Goal: Information Seeking & Learning: Learn about a topic

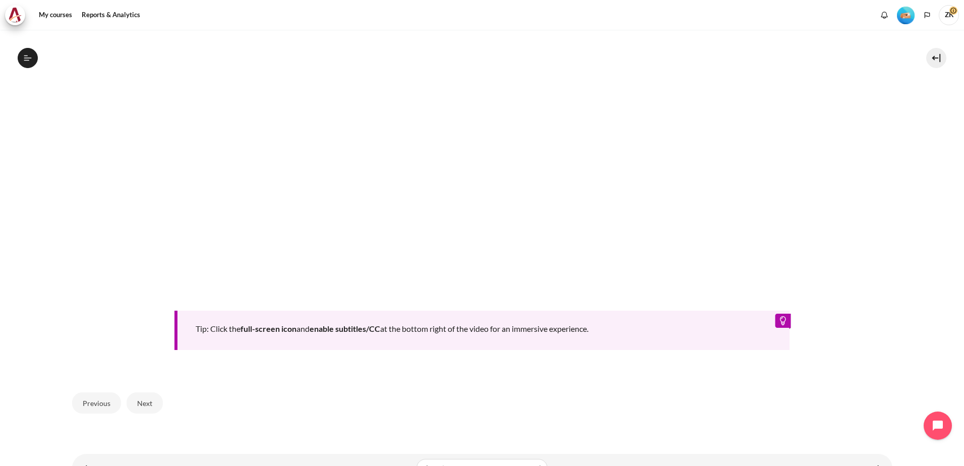
scroll to position [482, 0]
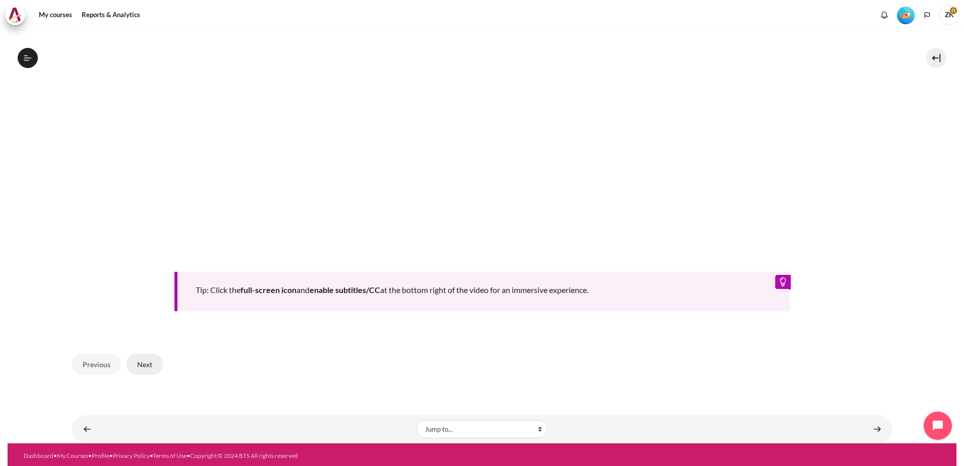
click at [142, 361] on button "Next" at bounding box center [145, 364] width 36 height 21
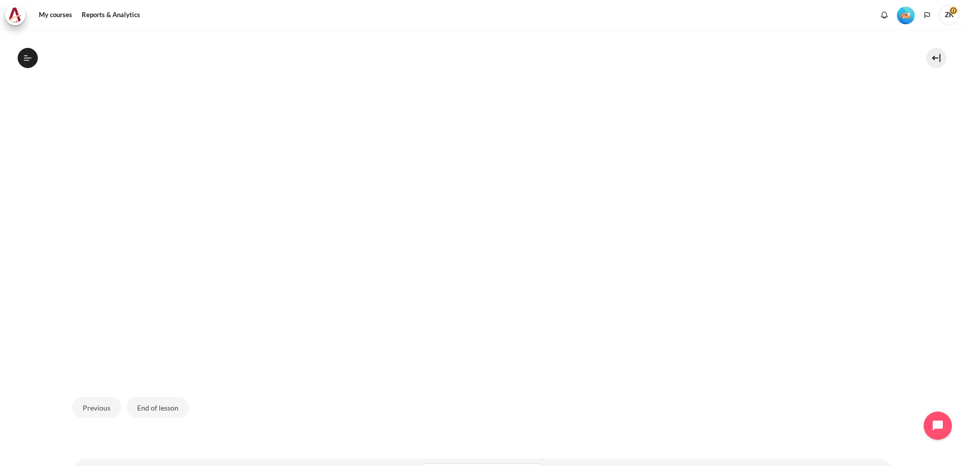
scroll to position [300, 0]
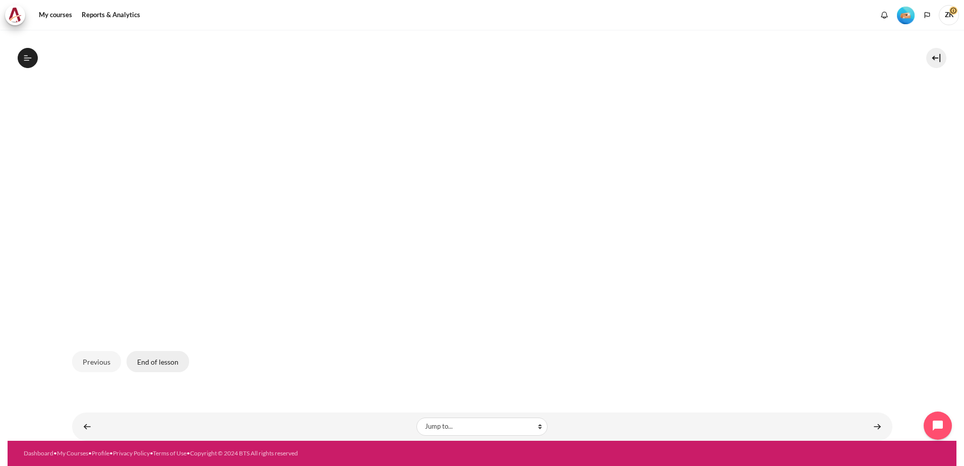
click at [156, 362] on button "End of lesson" at bounding box center [158, 361] width 63 height 21
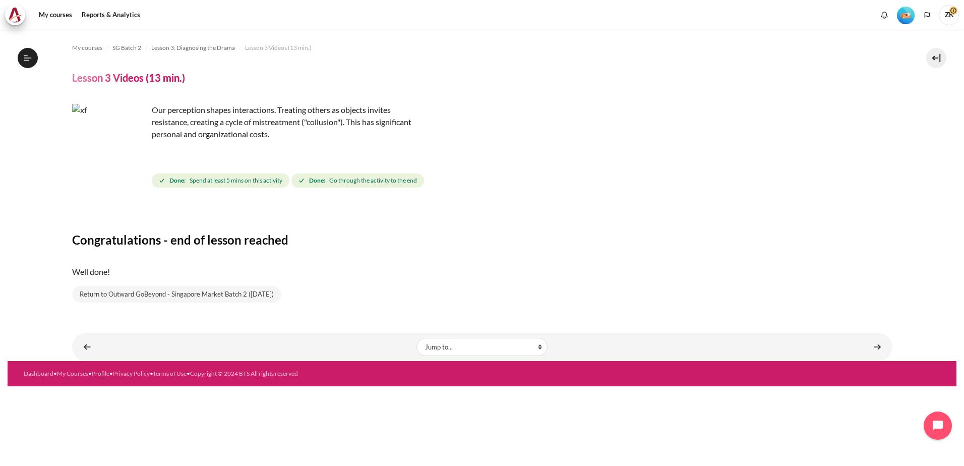
scroll to position [148, 0]
click at [878, 347] on link "Content" at bounding box center [878, 347] width 20 height 20
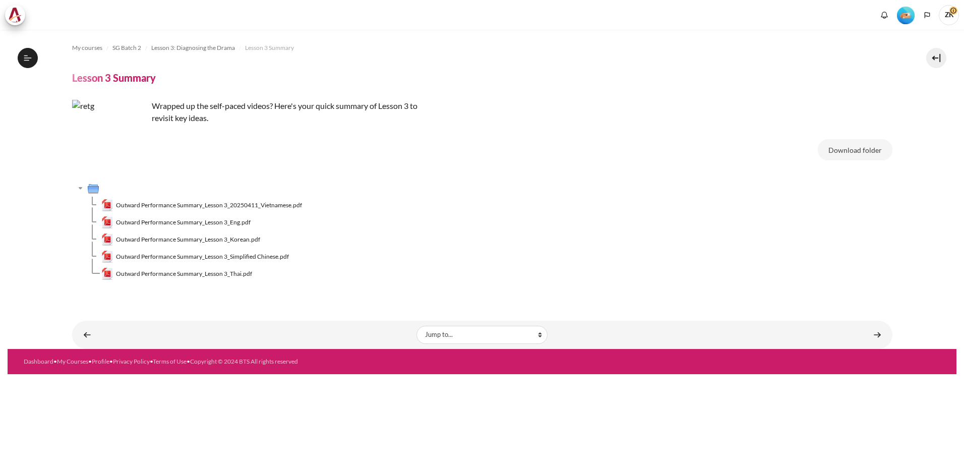
scroll to position [161, 0]
click at [845, 150] on button "Download folder" at bounding box center [855, 149] width 75 height 21
drag, startPoint x: 658, startPoint y: 333, endPoint x: 657, endPoint y: 328, distance: 5.1
click at [657, 330] on div "Content" at bounding box center [752, 335] width 270 height 12
click at [655, 224] on td "Outward Performance Summary_Lesson 3_Eng.pdf" at bounding box center [496, 222] width 791 height 17
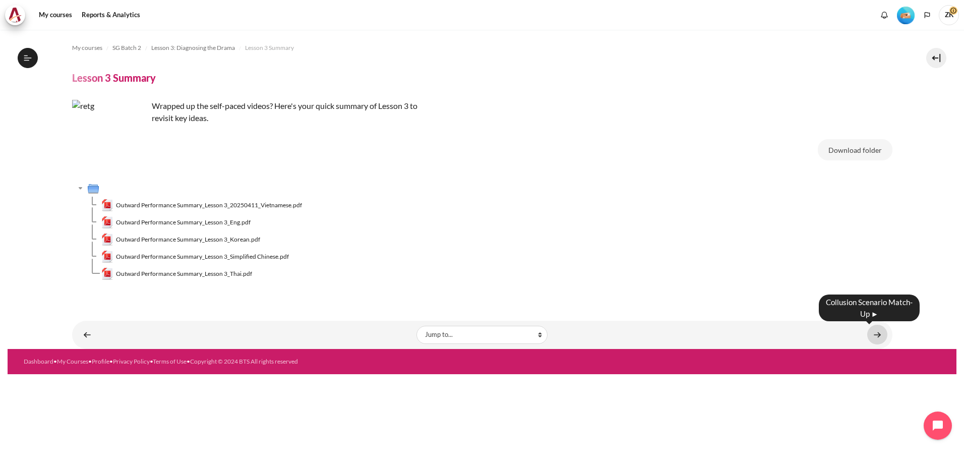
click at [876, 337] on link "Content" at bounding box center [878, 335] width 20 height 20
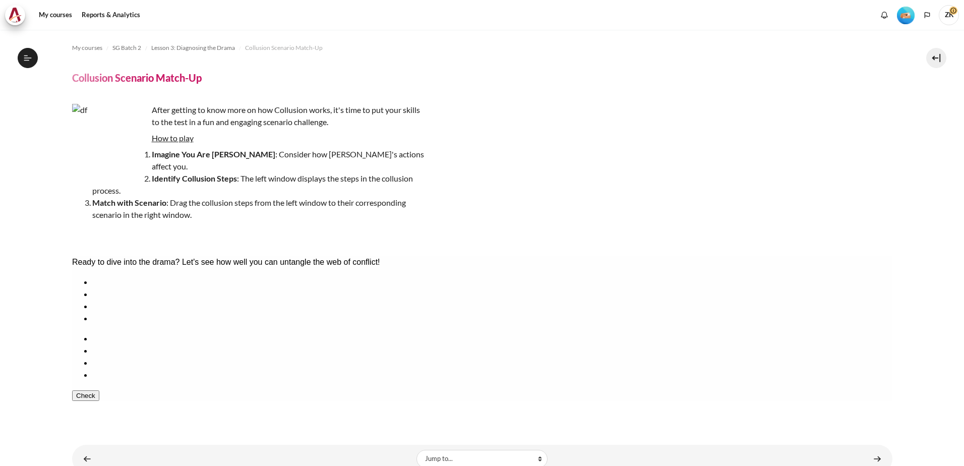
scroll to position [175, 0]
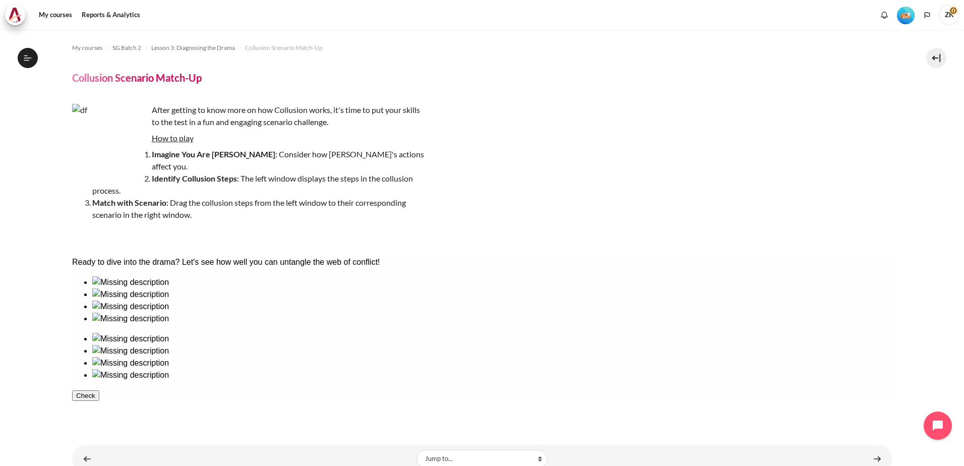
click at [95, 289] on div at bounding box center [492, 289] width 800 height 0
drag, startPoint x: 247, startPoint y: 336, endPoint x: 524, endPoint y: 334, distance: 276.9
drag, startPoint x: 116, startPoint y: 334, endPoint x: 574, endPoint y: 338, distance: 458.5
drag, startPoint x: 170, startPoint y: 335, endPoint x: 642, endPoint y: 342, distance: 471.6
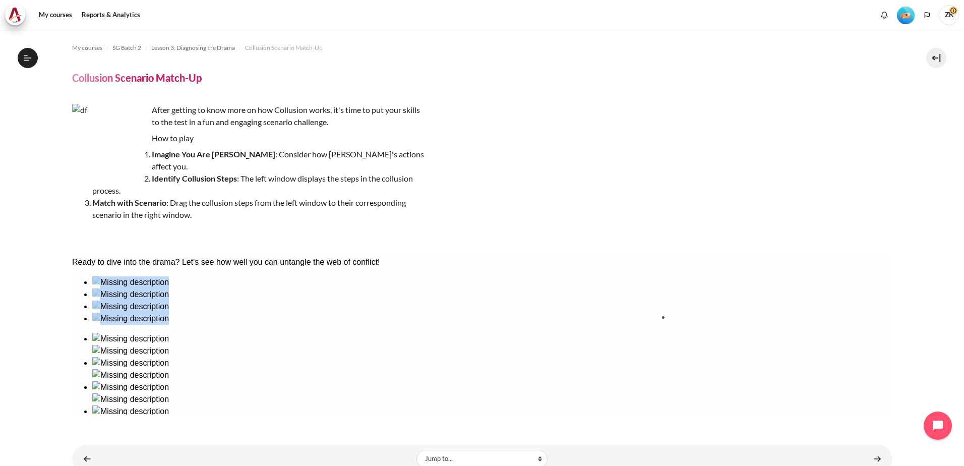
drag, startPoint x: 315, startPoint y: 335, endPoint x: 715, endPoint y: 338, distance: 400.5
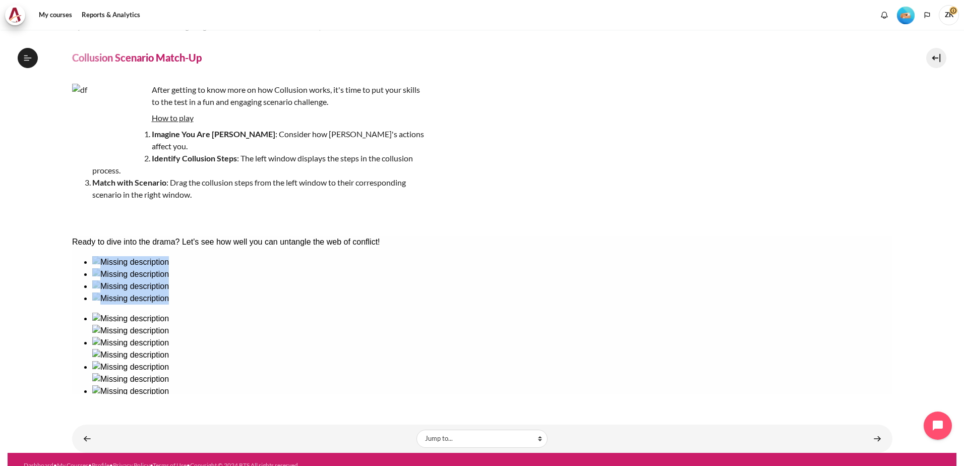
click at [99, 419] on button "Check" at bounding box center [85, 424] width 27 height 11
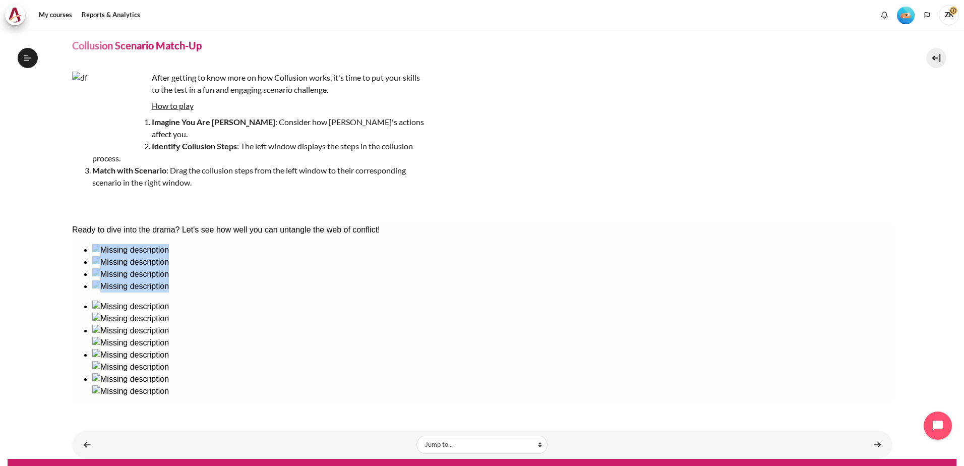
scroll to position [38, 0]
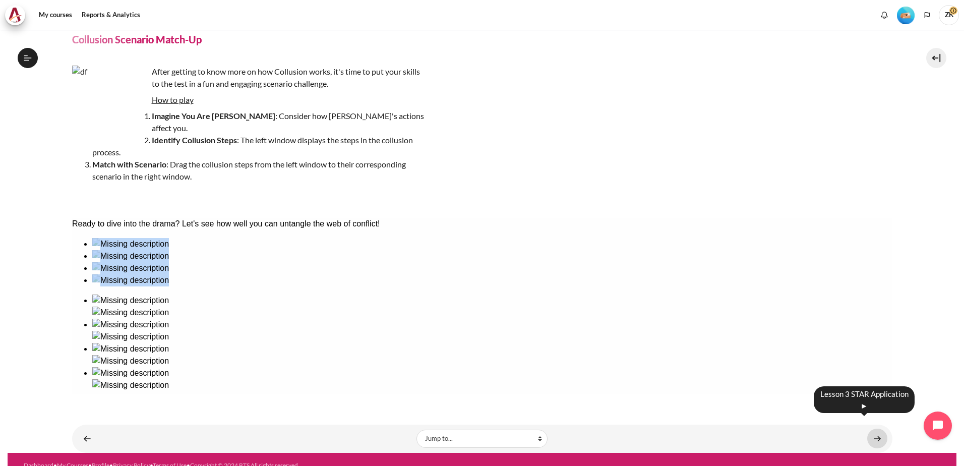
click at [869, 430] on link "Content" at bounding box center [878, 439] width 20 height 20
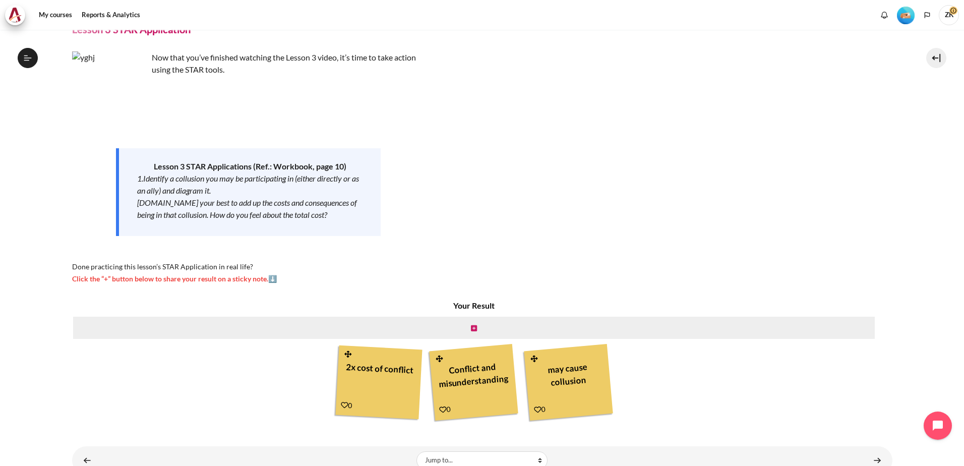
scroll to position [82, 0]
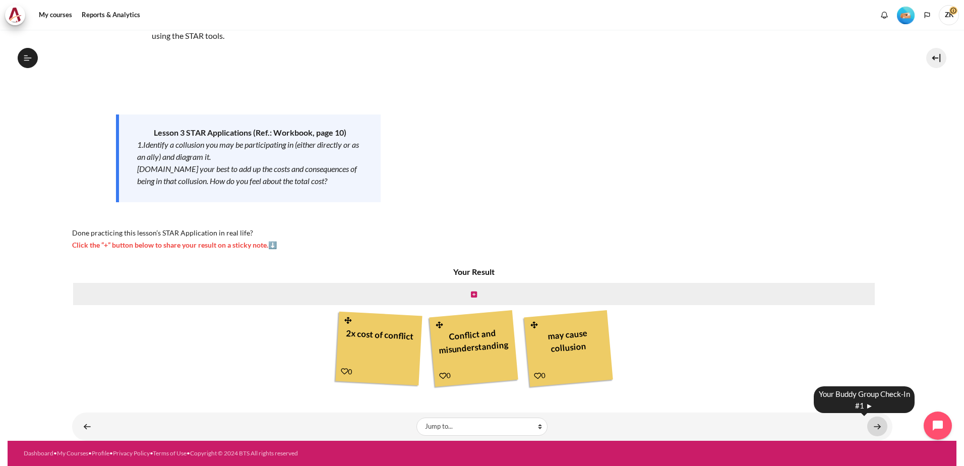
click at [875, 431] on link "Content" at bounding box center [878, 427] width 20 height 20
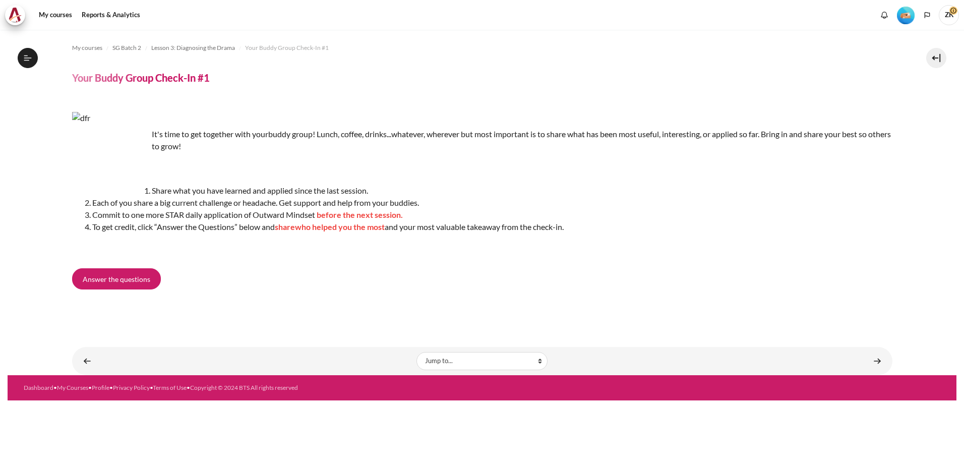
scroll to position [201, 0]
click at [111, 278] on span "Answer the questions" at bounding box center [117, 279] width 68 height 11
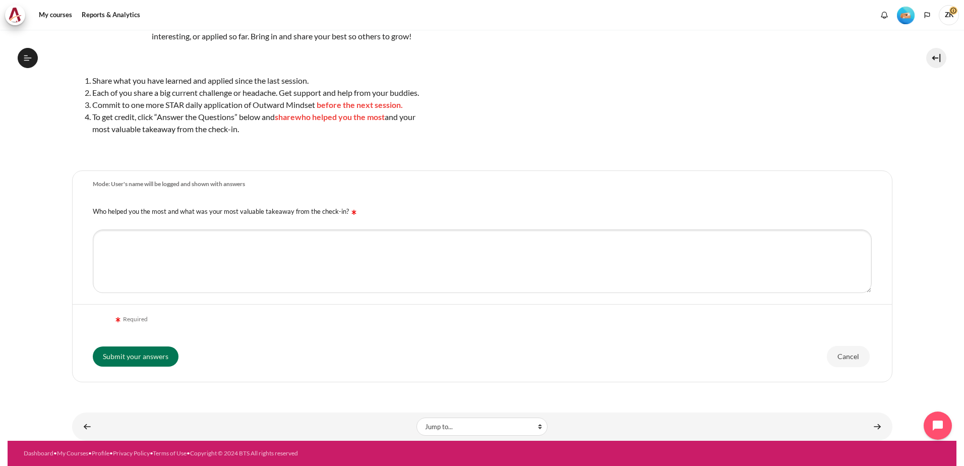
scroll to position [25, 0]
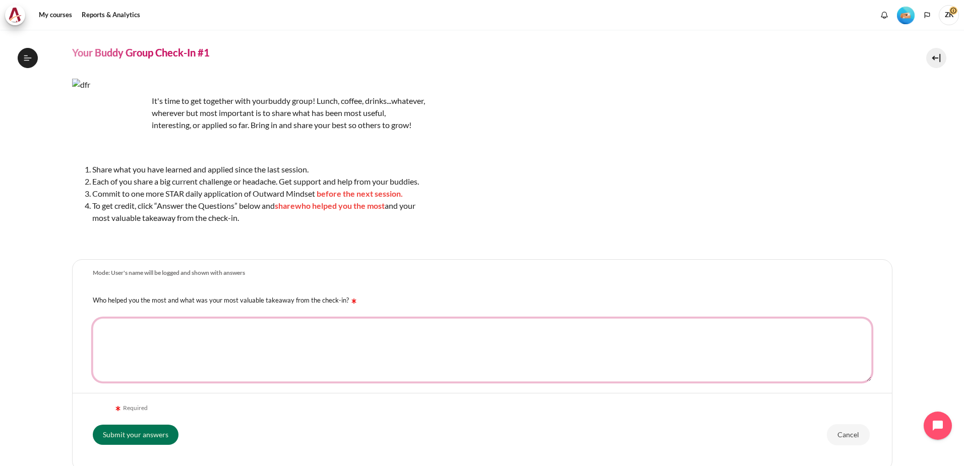
click at [270, 338] on textarea "Who helped you the most and what was your most valuable takeaway from the check…" at bounding box center [482, 350] width 779 height 64
type textarea "f"
click at [320, 339] on textarea "The sales manager helped me the most on daily tasks by collaborating" at bounding box center [482, 350] width 779 height 64
click at [393, 342] on textarea "The sales manager helped me the most on daily tasks by collaborating together. …" at bounding box center [482, 350] width 779 height 64
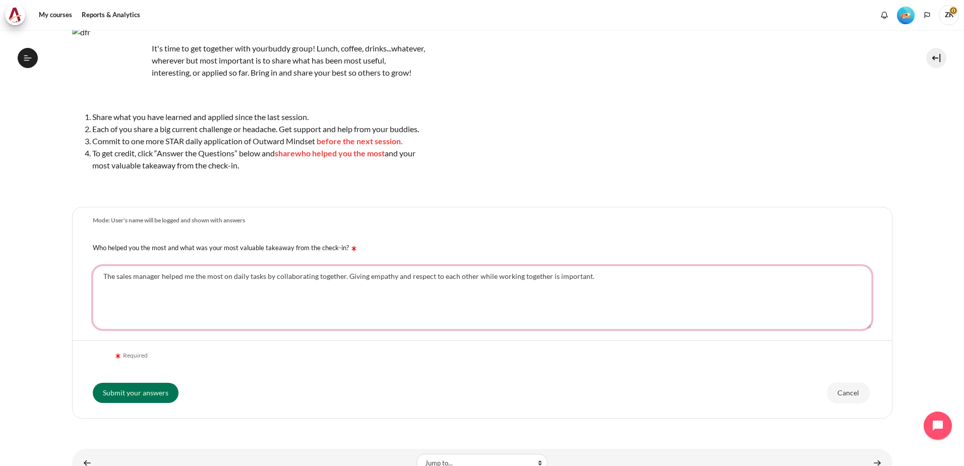
scroll to position [126, 0]
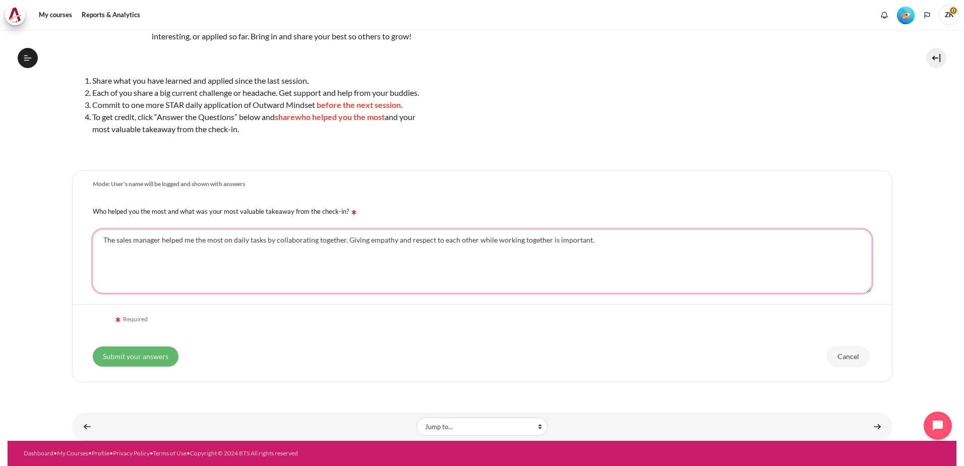
type textarea "The sales manager helped me the most on daily tasks by collaborating together. …"
click at [148, 358] on input "Submit your answers" at bounding box center [136, 357] width 86 height 20
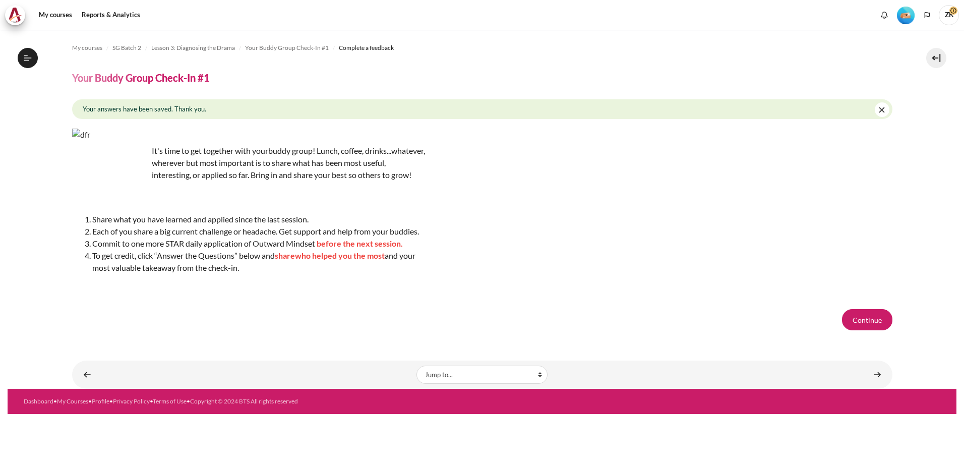
scroll to position [201, 0]
click at [866, 330] on button "Continue" at bounding box center [867, 319] width 50 height 21
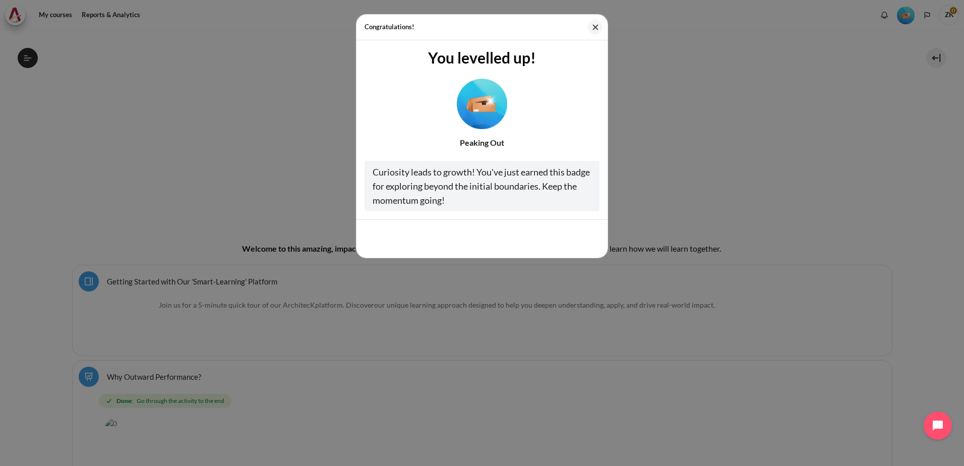
scroll to position [151, 0]
click at [586, 113] on div at bounding box center [482, 102] width 235 height 54
click at [471, 108] on img "Level #2" at bounding box center [482, 103] width 50 height 50
click at [488, 114] on img "Level #2" at bounding box center [482, 103] width 50 height 50
click at [495, 236] on div "Cool, thanks!" at bounding box center [482, 238] width 251 height 38
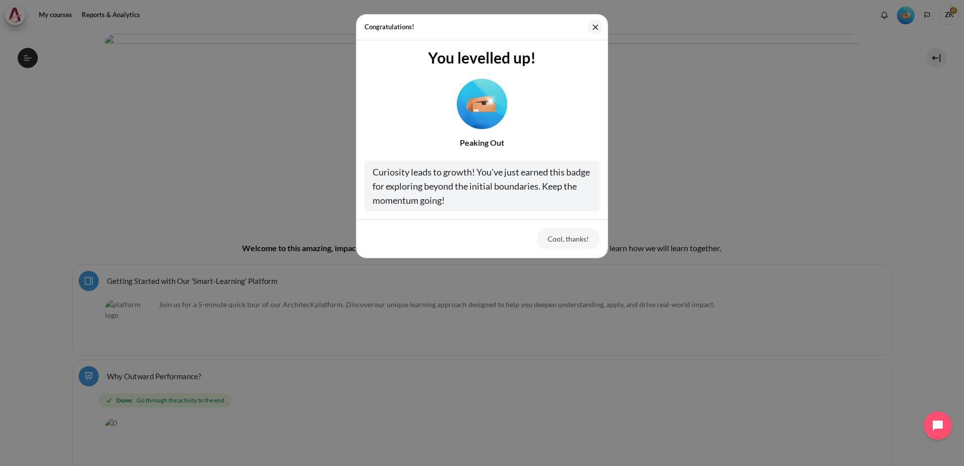
click at [561, 240] on button "Cool, thanks!" at bounding box center [568, 238] width 63 height 21
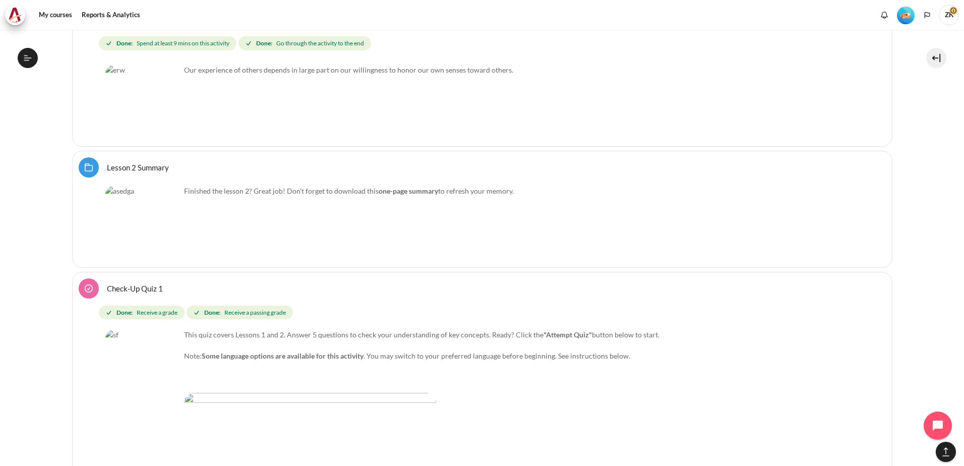
scroll to position [0, 0]
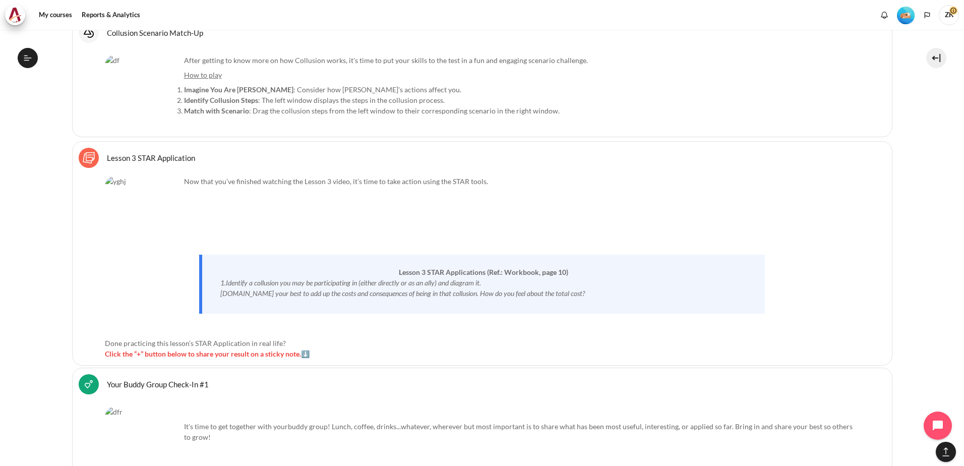
click at [193, 161] on link "Lesson 3 STAR Application Sticky Notes" at bounding box center [151, 158] width 88 height 10
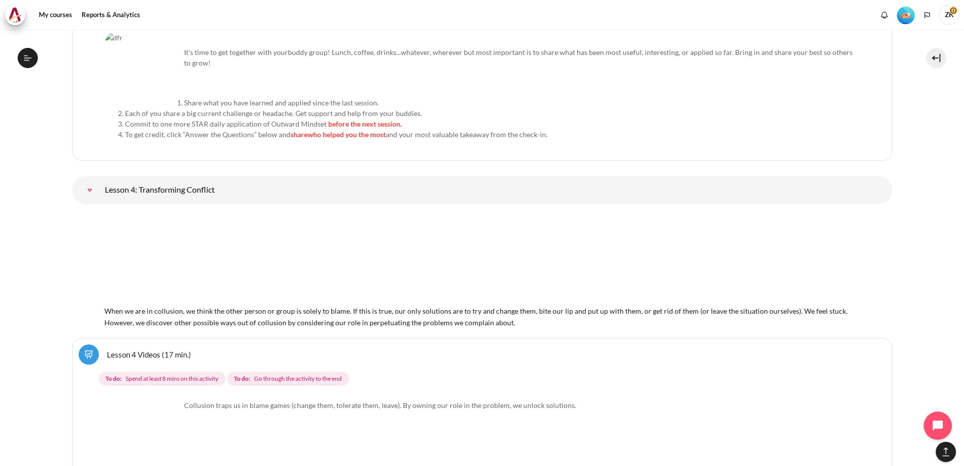
scroll to position [4315, 0]
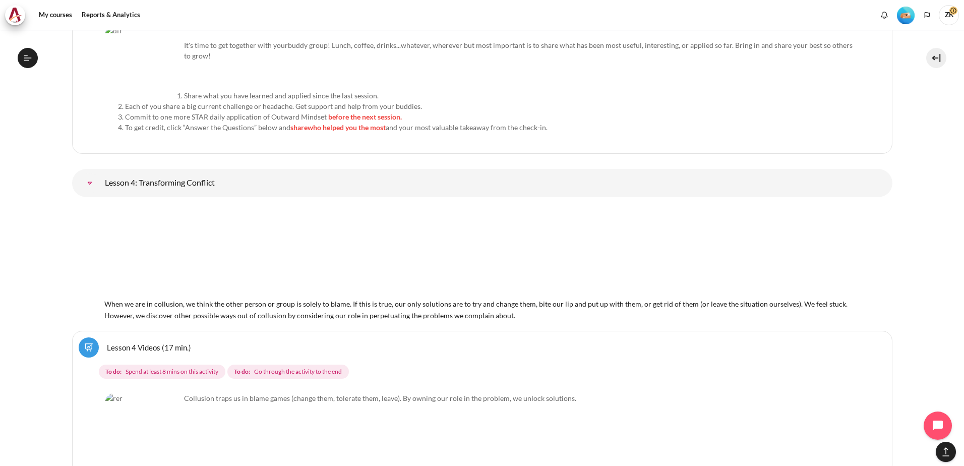
click at [100, 185] on link "Lesson 4: Transforming Conflict" at bounding box center [90, 183] width 20 height 20
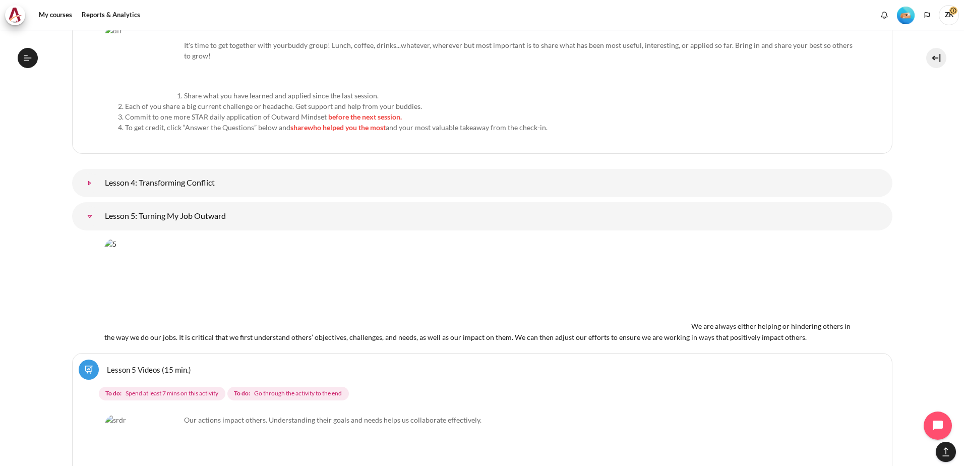
click at [100, 184] on link "Lesson 4: Transforming Conflict" at bounding box center [90, 183] width 20 height 20
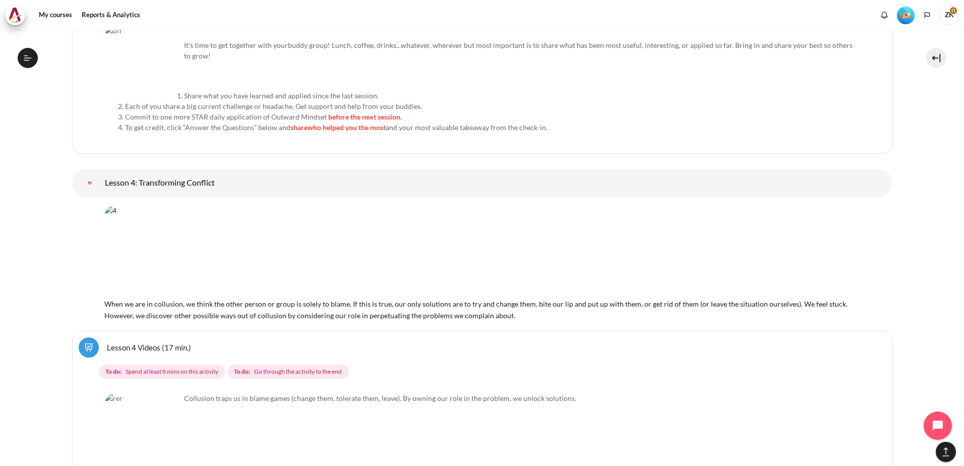
click at [287, 257] on img "Content" at bounding box center [397, 251] width 587 height 92
click at [194, 272] on img "Content" at bounding box center [397, 251] width 587 height 92
click at [189, 316] on span "When we are in collusion, we think the other person or group is solely to blame…" at bounding box center [475, 304] width 743 height 31
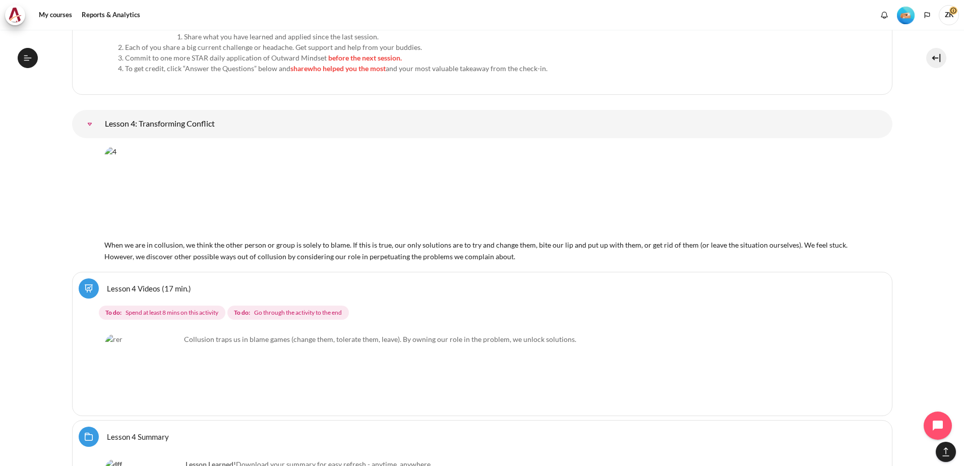
scroll to position [4467, 0]
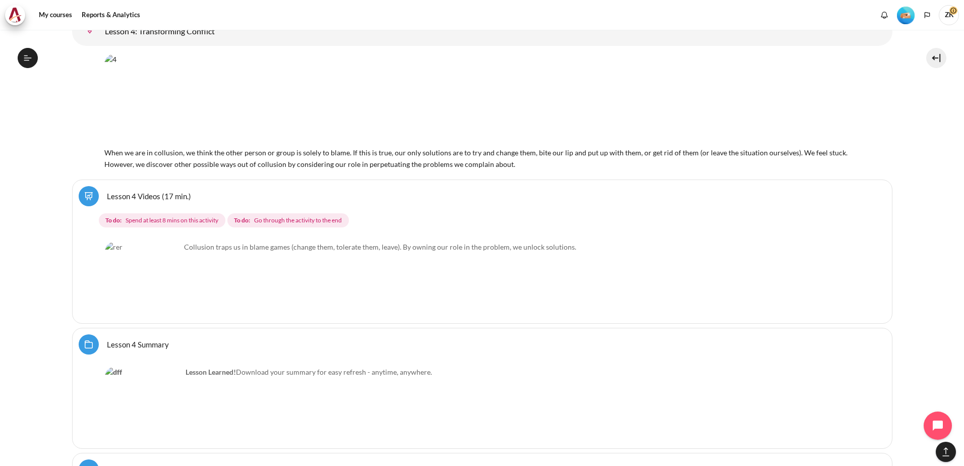
click at [168, 197] on link "Lesson 4 Videos (17 min.)" at bounding box center [149, 196] width 84 height 10
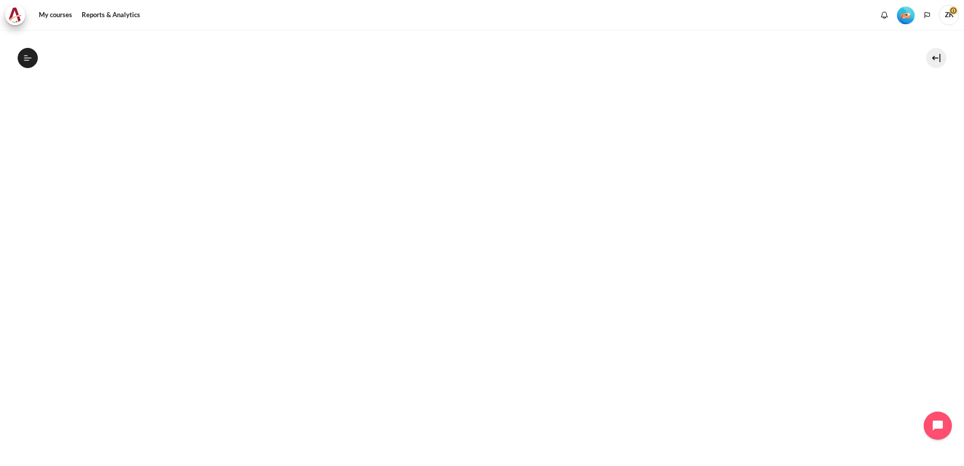
scroll to position [470, 0]
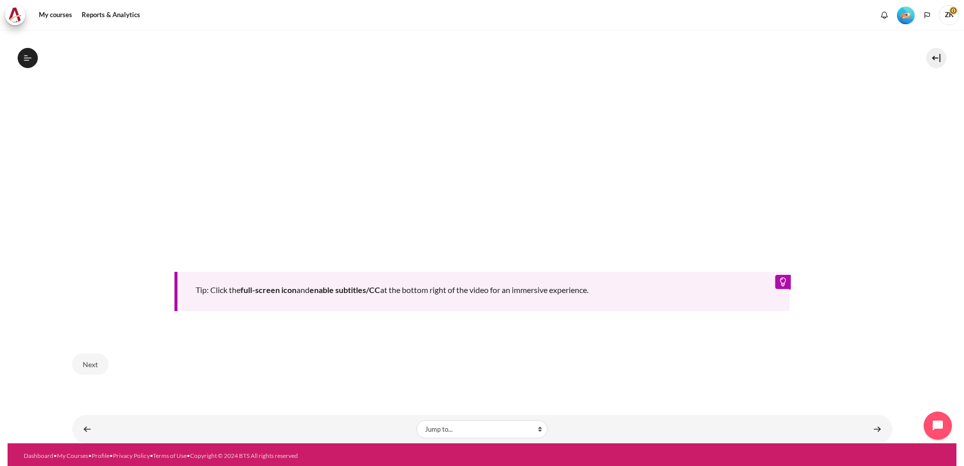
click at [812, 401] on div "My courses SG Batch 2 Lesson 4: Transforming Conflict Lesson 4 Videos (17 min.)…" at bounding box center [482, 2] width 821 height 884
click at [82, 358] on button "Next" at bounding box center [90, 364] width 36 height 21
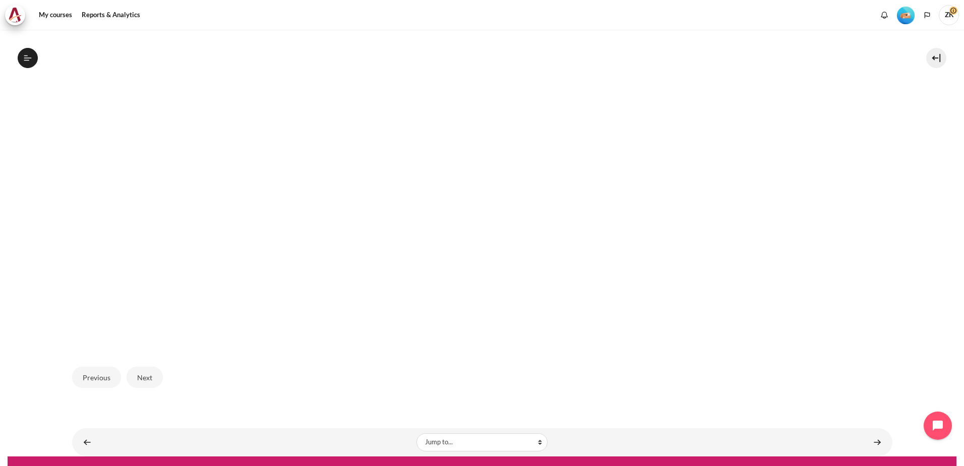
scroll to position [288, 0]
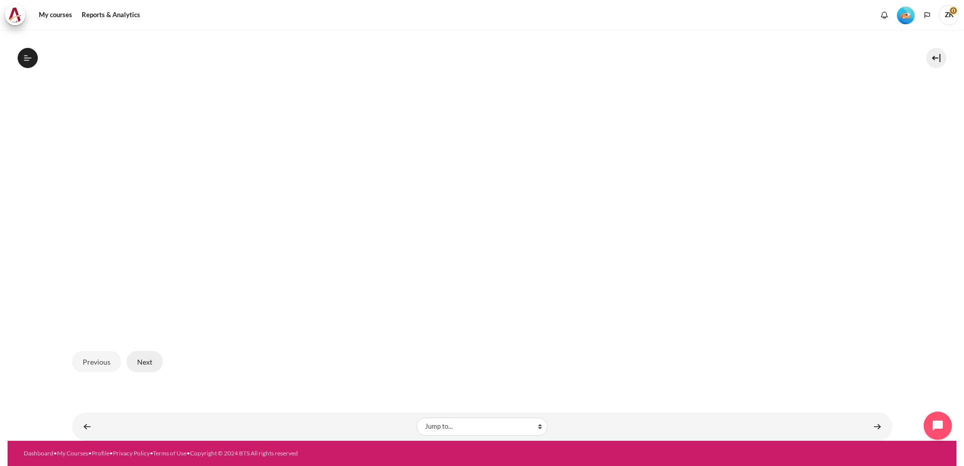
click at [146, 359] on button "Next" at bounding box center [145, 361] width 36 height 21
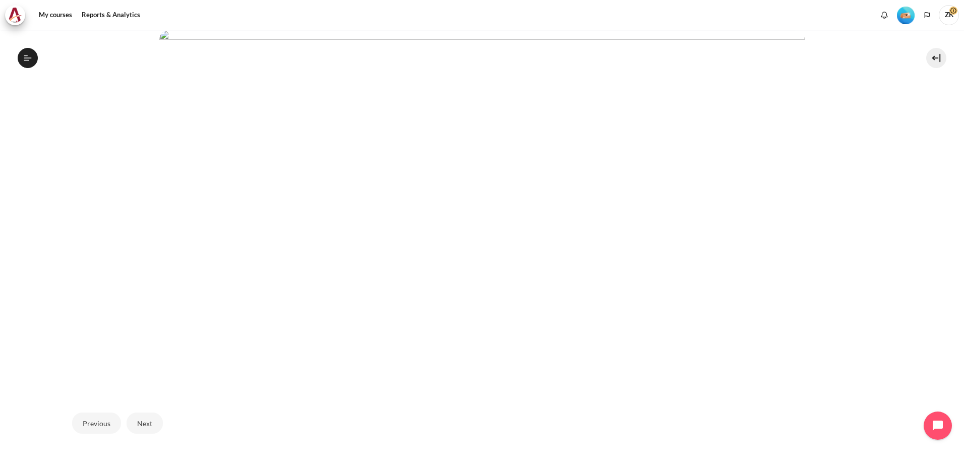
scroll to position [288, 0]
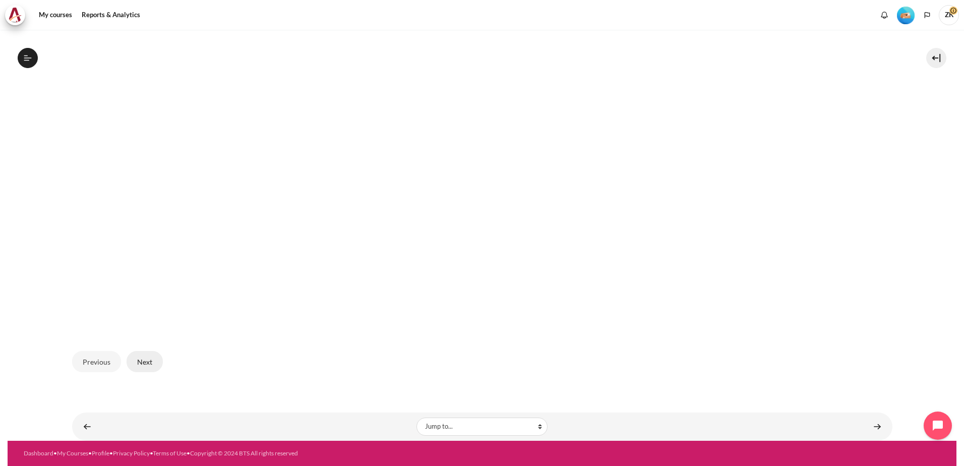
click at [136, 359] on button "Next" at bounding box center [145, 361] width 36 height 21
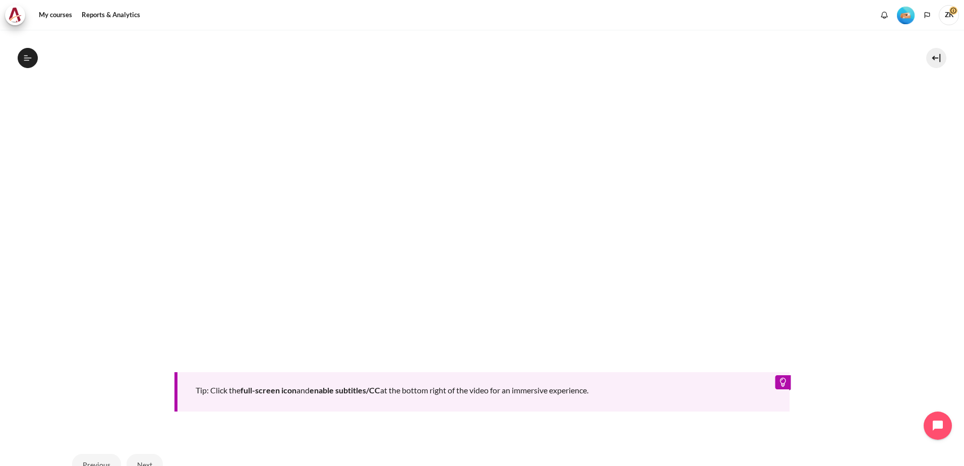
scroll to position [470, 0]
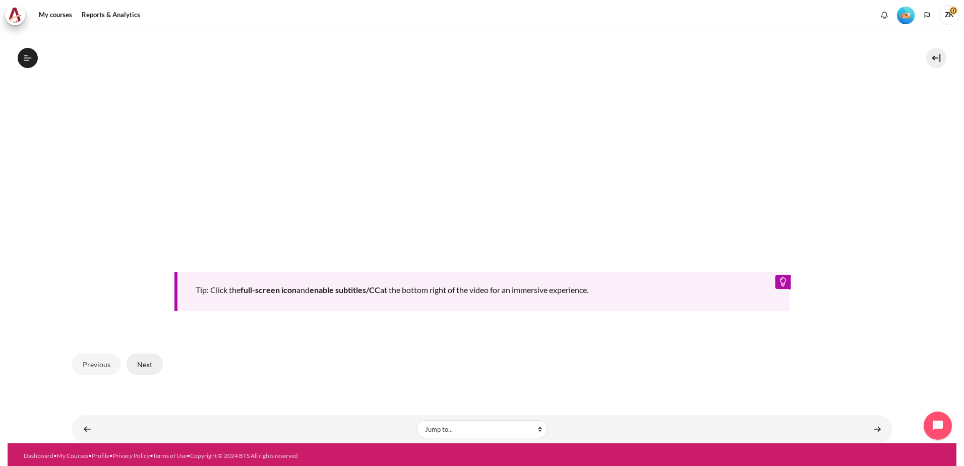
click at [153, 359] on button "Next" at bounding box center [145, 364] width 36 height 21
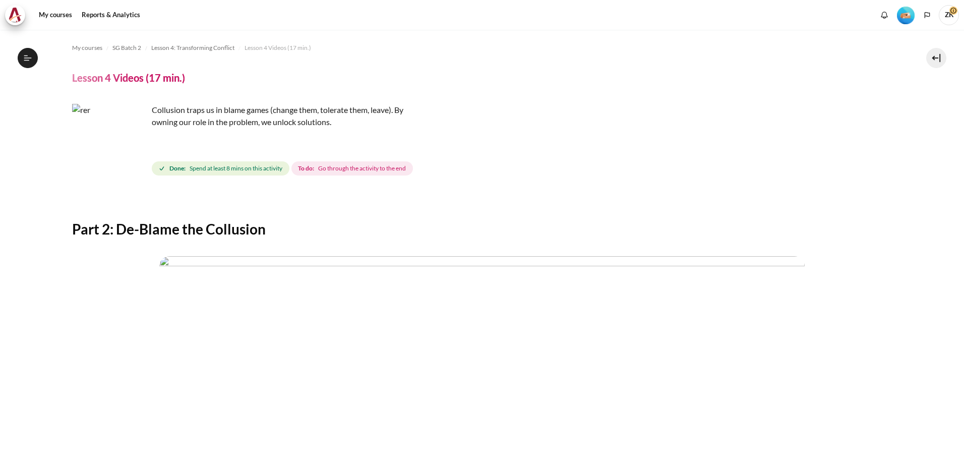
scroll to position [228, 0]
click at [432, 240] on div "Part 2: De-Blame the Collusion Previous End of lesson" at bounding box center [482, 432] width 821 height 478
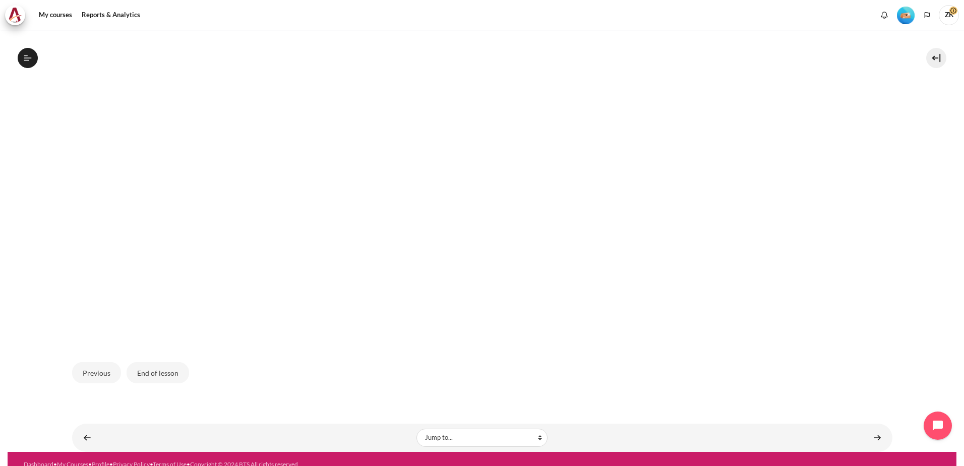
scroll to position [288, 0]
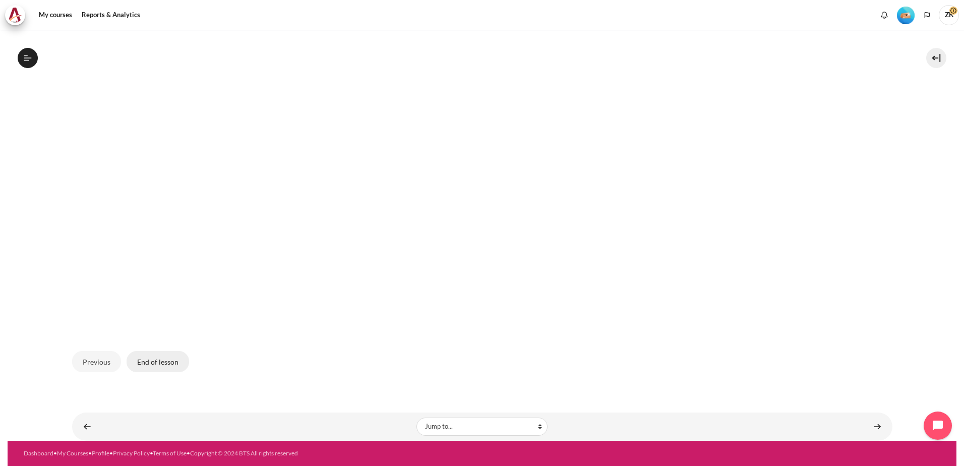
click at [162, 366] on button "End of lesson" at bounding box center [158, 361] width 63 height 21
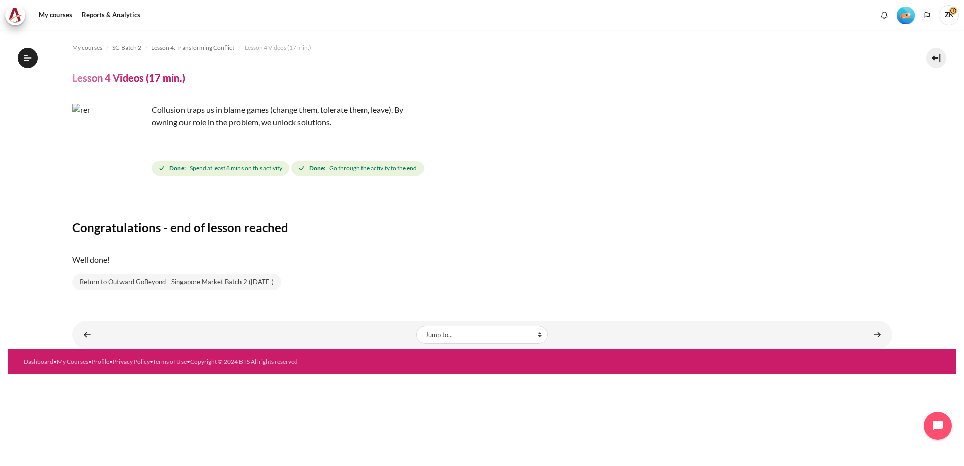
scroll to position [228, 0]
click at [874, 332] on link "Content" at bounding box center [878, 335] width 20 height 20
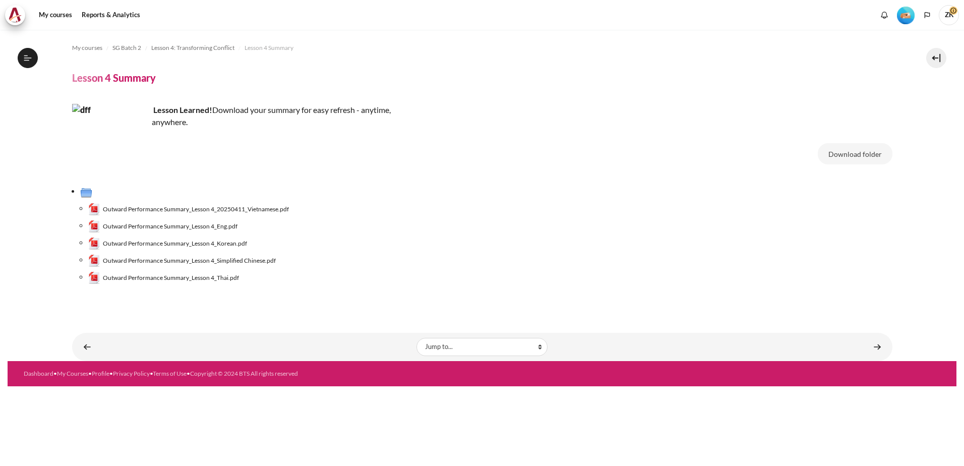
scroll to position [242, 0]
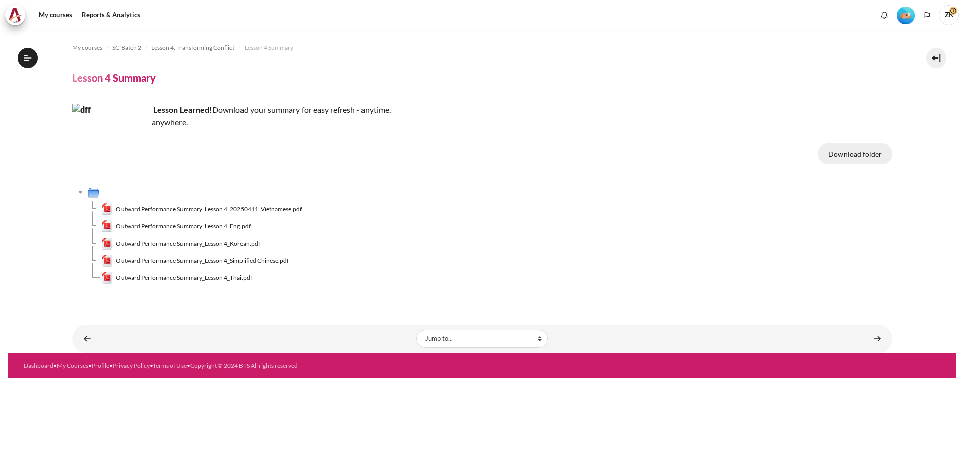
click at [841, 152] on button "Download folder" at bounding box center [855, 153] width 75 height 21
click at [623, 262] on td "Outward Performance Summary_Lesson 4_Simplified Chinese.pdf" at bounding box center [496, 260] width 791 height 17
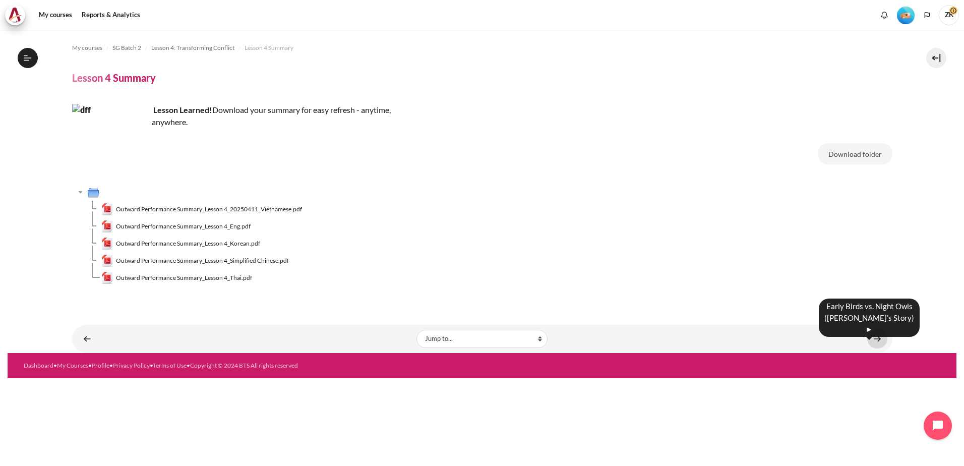
click at [877, 336] on link "Content" at bounding box center [878, 339] width 20 height 20
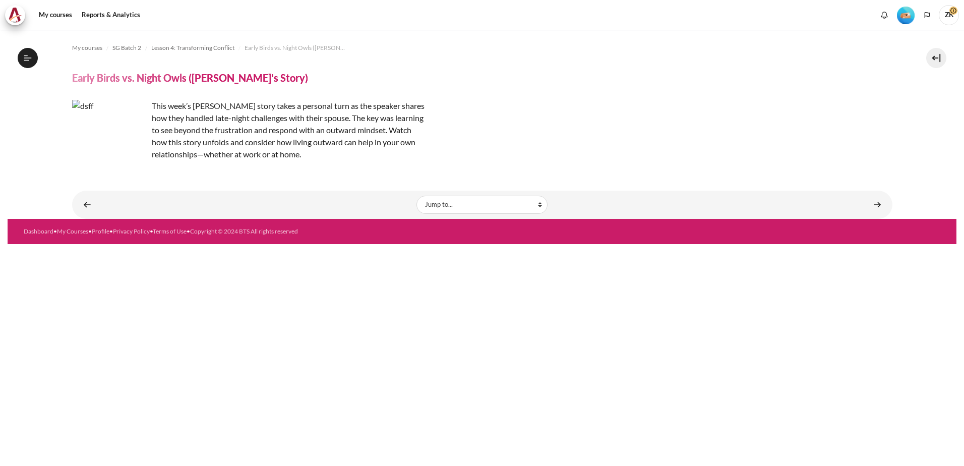
scroll to position [255, 0]
click at [876, 205] on link "Content" at bounding box center [878, 205] width 20 height 20
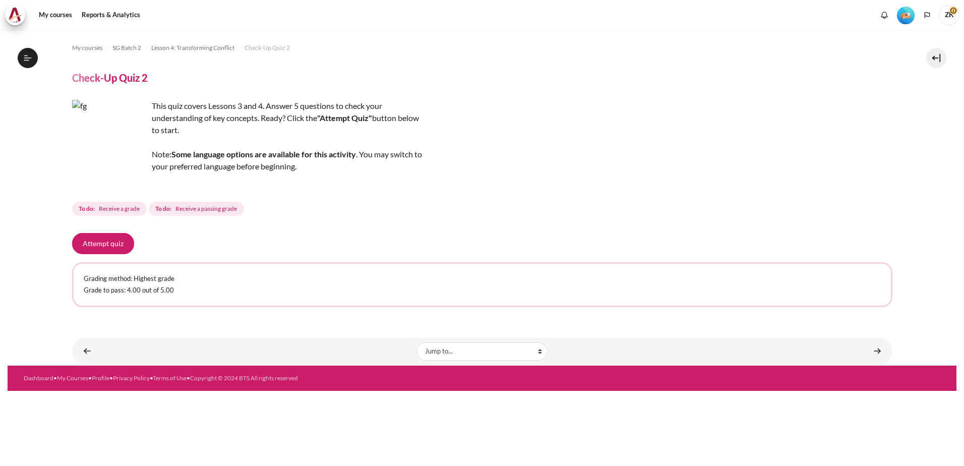
scroll to position [268, 0]
click at [120, 245] on button "Attempt quiz" at bounding box center [103, 243] width 62 height 21
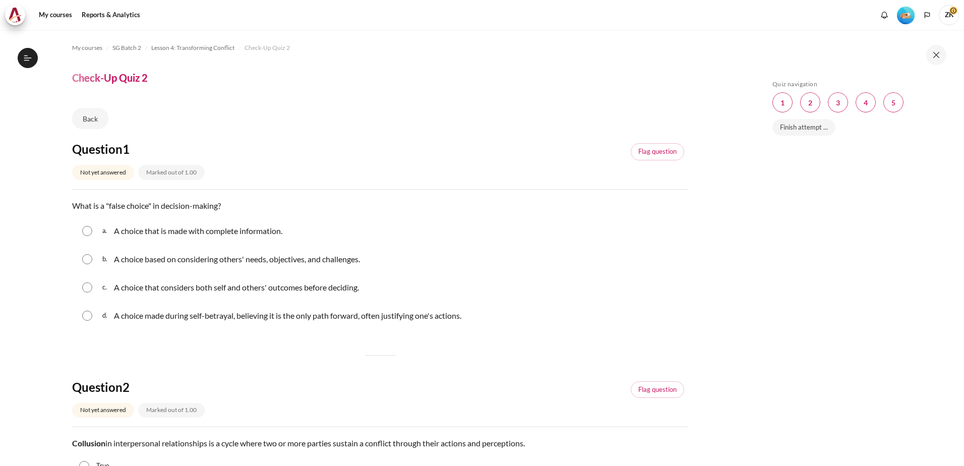
scroll to position [268, 0]
click at [96, 290] on div "c. A choice that considers both self and others' outcomes before deciding." at bounding box center [380, 287] width 616 height 26
click at [90, 289] on input "Content" at bounding box center [87, 287] width 10 height 10
radio input "true"
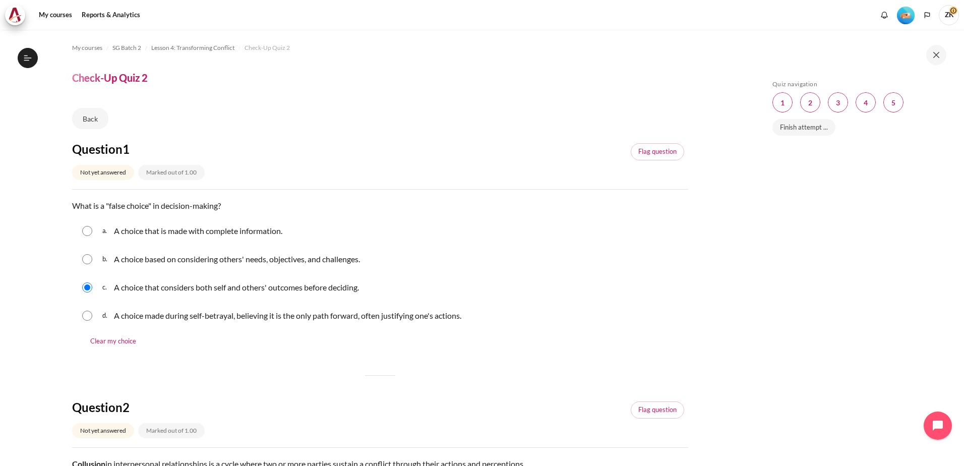
click at [90, 289] on input "Content" at bounding box center [87, 287] width 10 height 10
click at [87, 318] on input "Content" at bounding box center [87, 316] width 10 height 10
radio input "true"
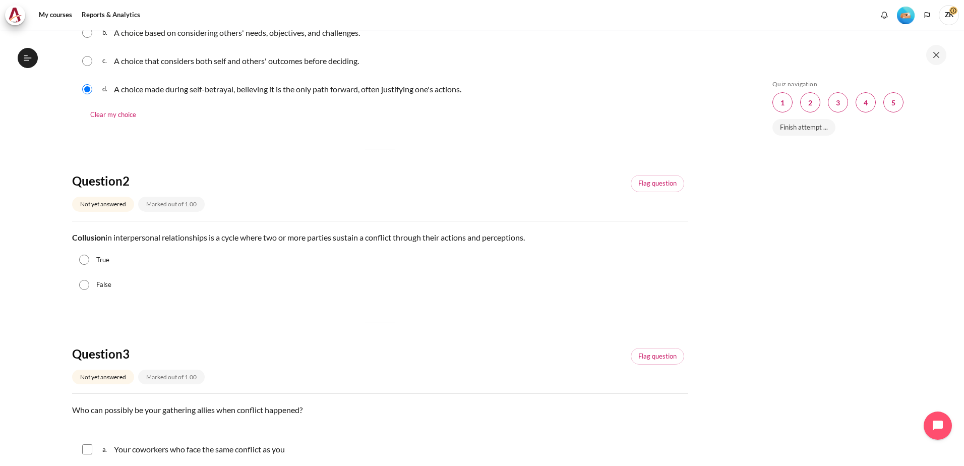
scroll to position [252, 0]
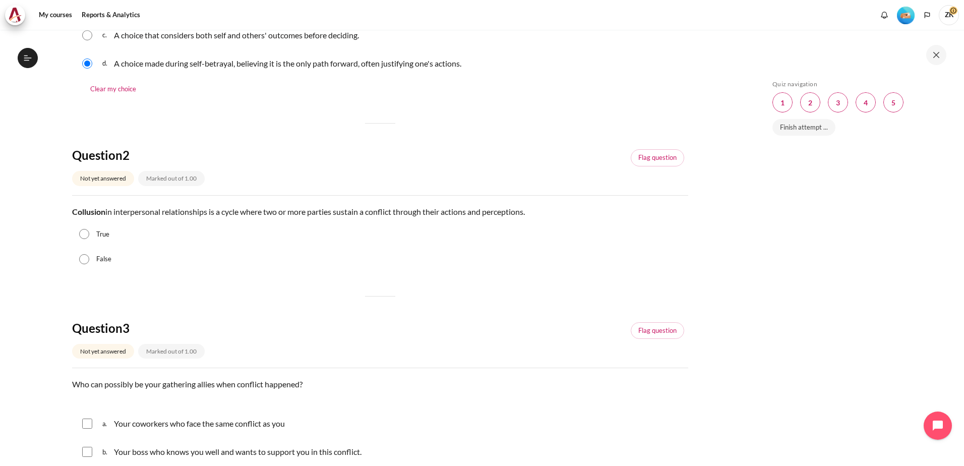
click at [84, 234] on input "True" at bounding box center [84, 234] width 10 height 10
radio input "true"
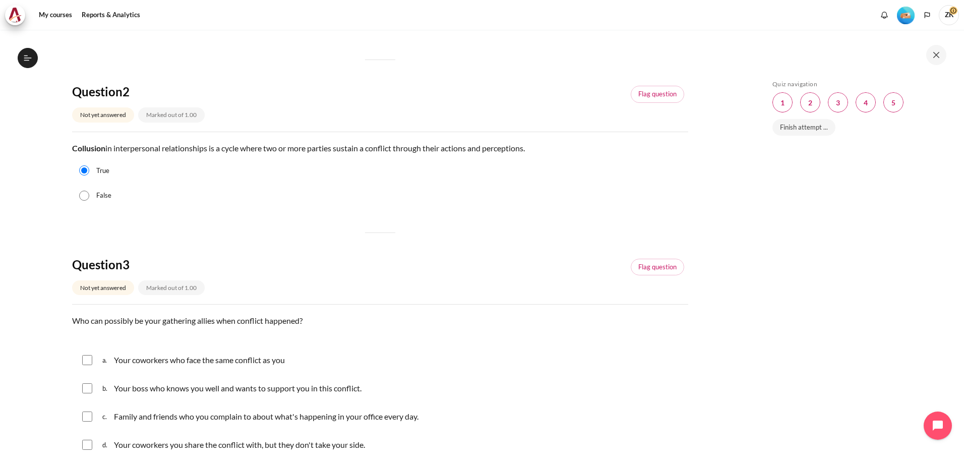
scroll to position [403, 0]
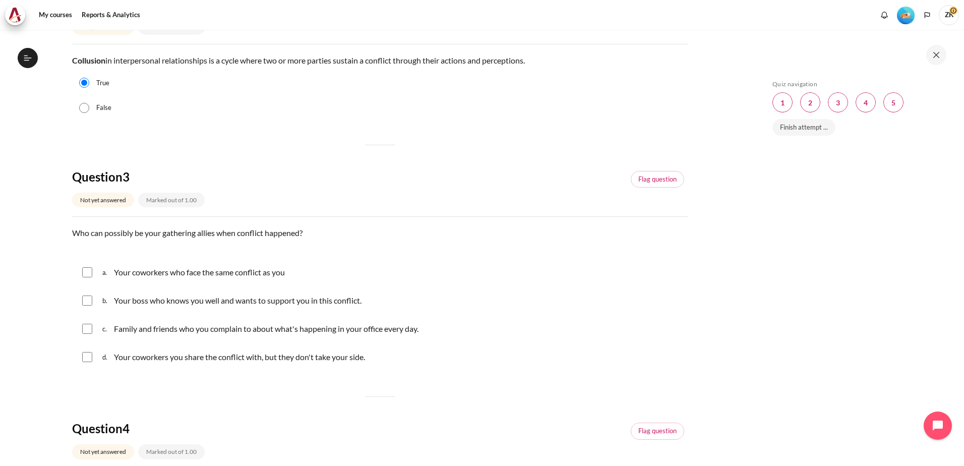
click at [85, 274] on input "Content" at bounding box center [87, 272] width 10 height 10
checkbox input "true"
click at [87, 297] on input "Content" at bounding box center [87, 301] width 10 height 10
checkbox input "true"
click at [86, 270] on input "Content" at bounding box center [87, 272] width 10 height 10
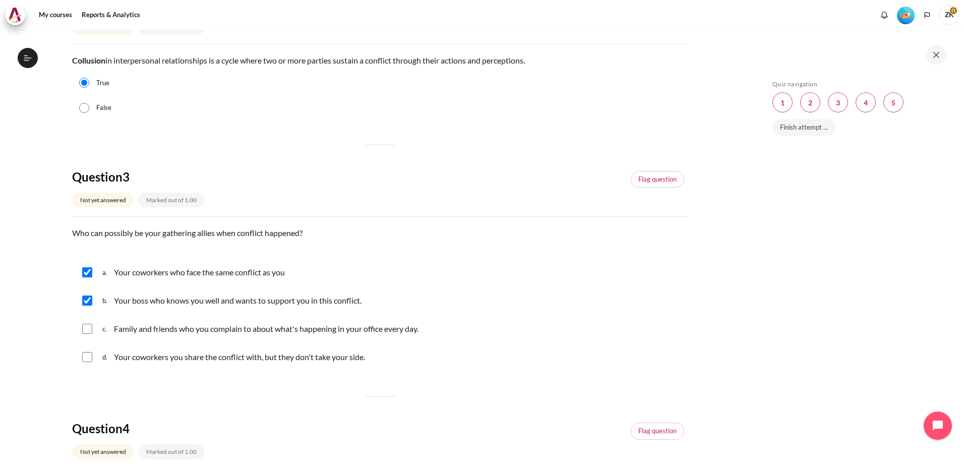
checkbox input "false"
click at [84, 305] on input "Content" at bounding box center [87, 301] width 10 height 10
checkbox input "false"
click at [88, 273] on input "Content" at bounding box center [87, 272] width 10 height 10
checkbox input "true"
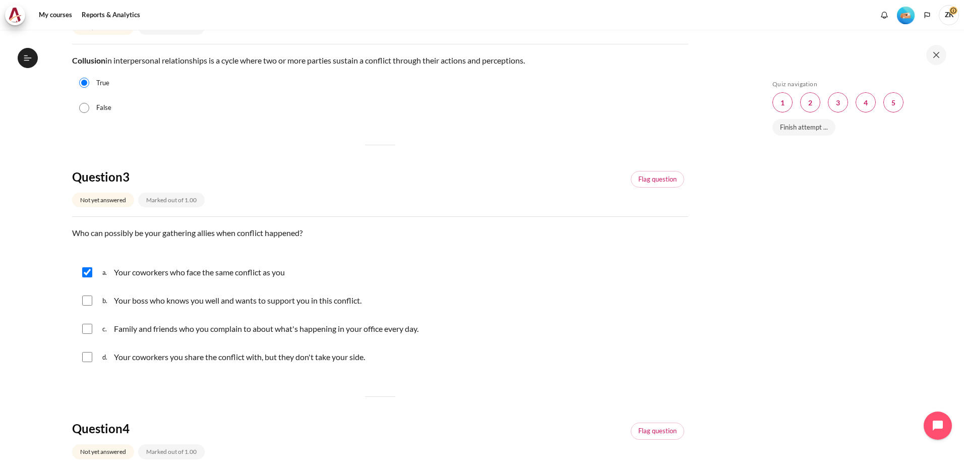
click at [86, 305] on input "Content" at bounding box center [87, 301] width 10 height 10
checkbox input "true"
click at [91, 333] on input "Content" at bounding box center [87, 329] width 10 height 10
checkbox input "true"
click at [87, 360] on input "Content" at bounding box center [87, 357] width 10 height 10
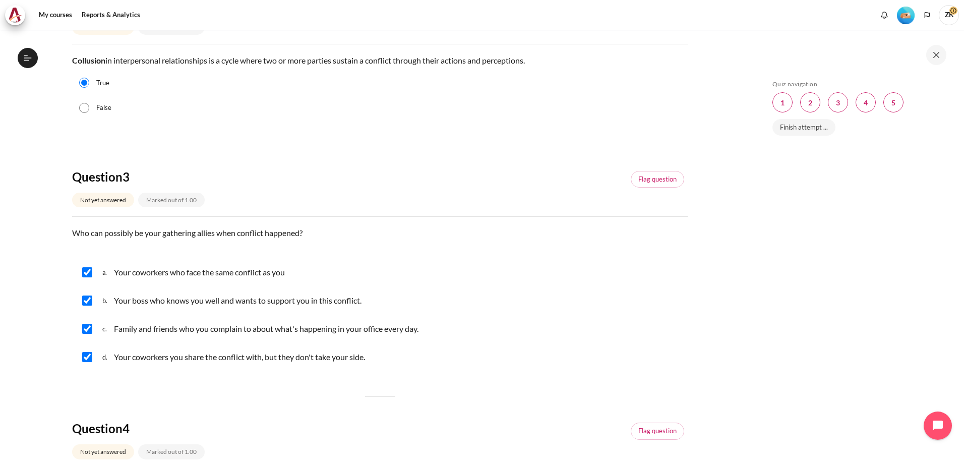
click at [91, 356] on input "Content" at bounding box center [87, 357] width 10 height 10
checkbox input "false"
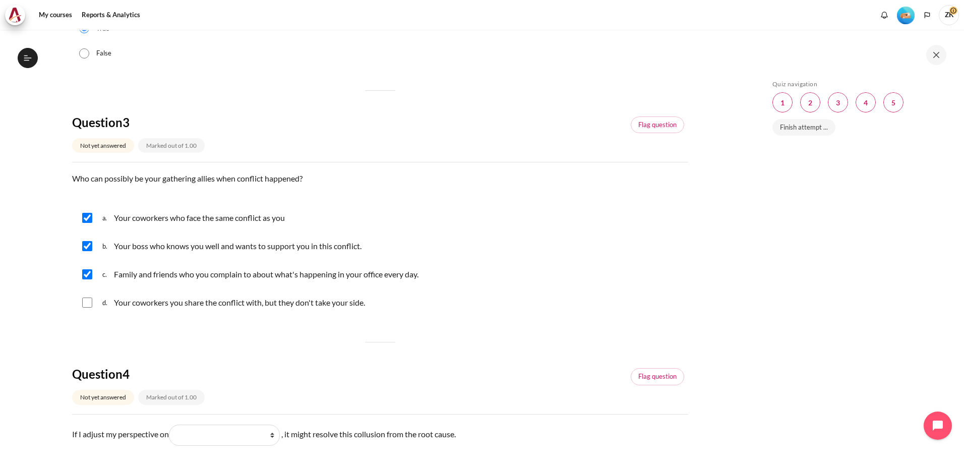
scroll to position [555, 0]
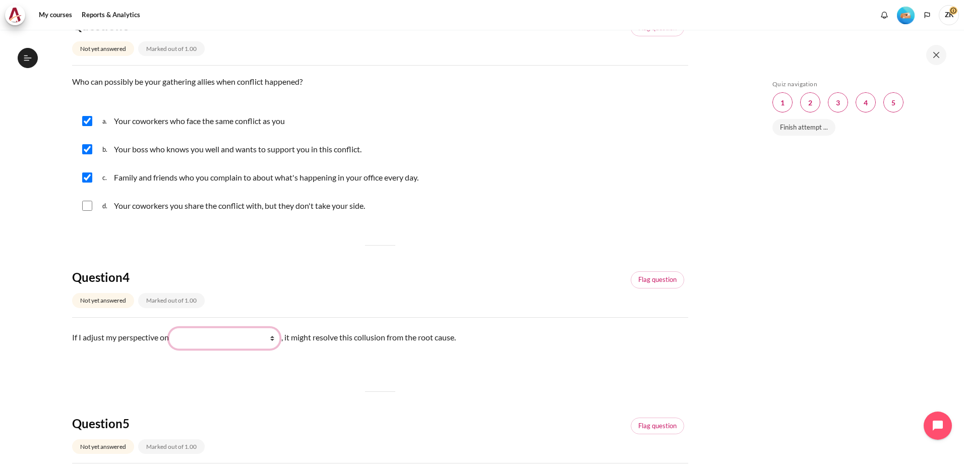
click at [207, 337] on select "What they do What I see and feel about what they do What I do What they see and…" at bounding box center [224, 338] width 111 height 21
click at [65, 394] on section "My courses SG Batch 2 Lesson 4: Transforming Conflict Check-Up Quiz 2 Check-Up …" at bounding box center [380, 94] width 745 height 1238
click at [251, 339] on select "What they do What I see and feel about what they do What I do What they see and…" at bounding box center [224, 338] width 111 height 21
select select "4"
click at [172, 328] on select "What they do What I see and feel about what they do What I do What they see and…" at bounding box center [224, 338] width 111 height 21
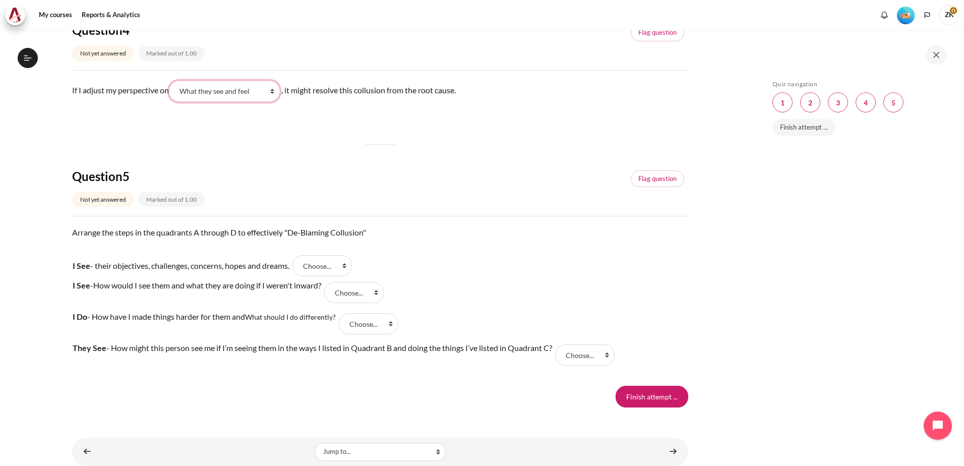
scroll to position [807, 0]
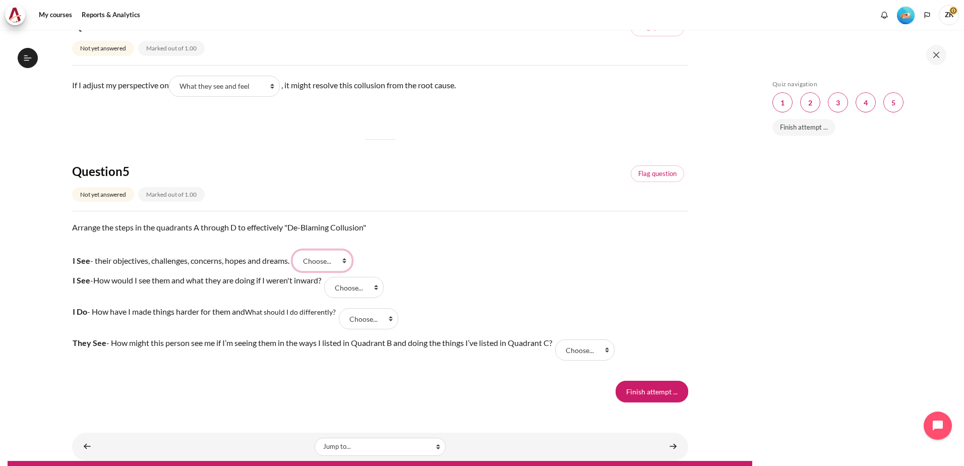
click at [341, 260] on select "Choose... C B D A" at bounding box center [323, 260] width 60 height 21
click at [298, 250] on select "Choose... C B D A" at bounding box center [323, 260] width 60 height 21
click at [344, 259] on select "Choose... C B D A" at bounding box center [323, 260] width 60 height 21
select select "4"
click at [298, 250] on select "Choose... C B D A" at bounding box center [323, 260] width 60 height 21
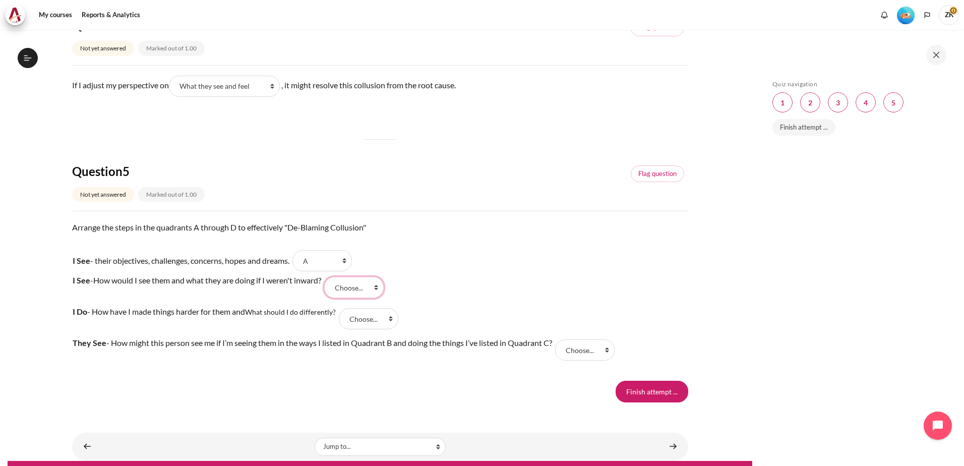
click at [365, 288] on select "Choose... C B D A" at bounding box center [354, 287] width 60 height 21
select select "2"
click at [331, 277] on select "Choose... C B D A" at bounding box center [354, 287] width 60 height 21
click at [350, 323] on select "Choose... C B D A" at bounding box center [369, 318] width 60 height 21
select select "1"
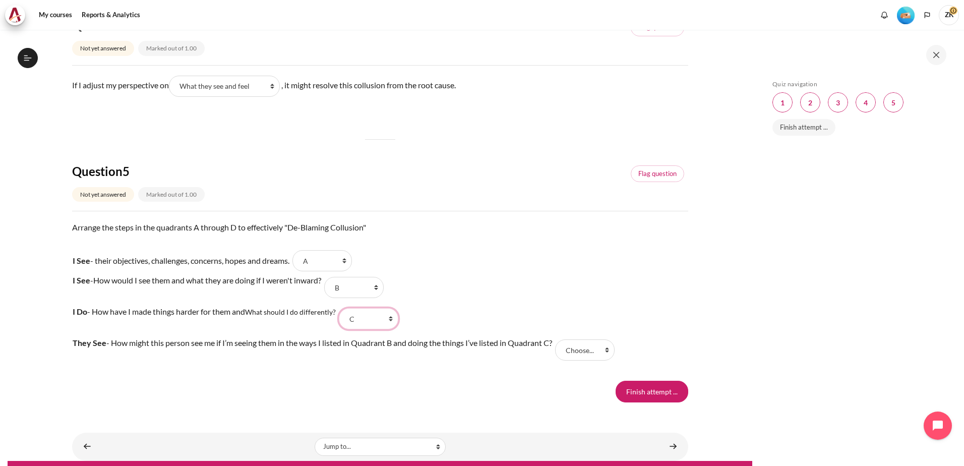
click at [341, 308] on select "Choose... C B D A" at bounding box center [369, 318] width 60 height 21
click at [580, 351] on select "Choose... C B D A" at bounding box center [585, 349] width 60 height 21
select select "3"
click at [559, 339] on select "Choose... C B D A" at bounding box center [585, 349] width 60 height 21
click at [642, 397] on input "Finish attempt ..." at bounding box center [652, 391] width 73 height 21
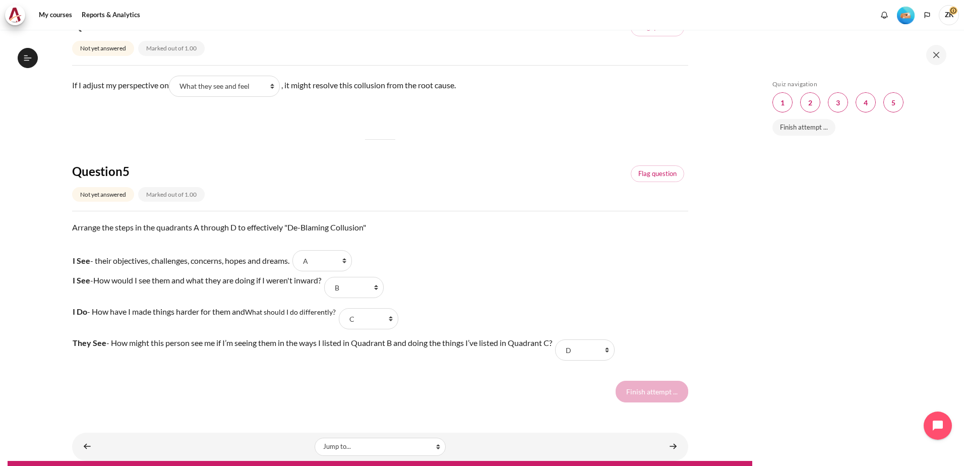
scroll to position [827, 0]
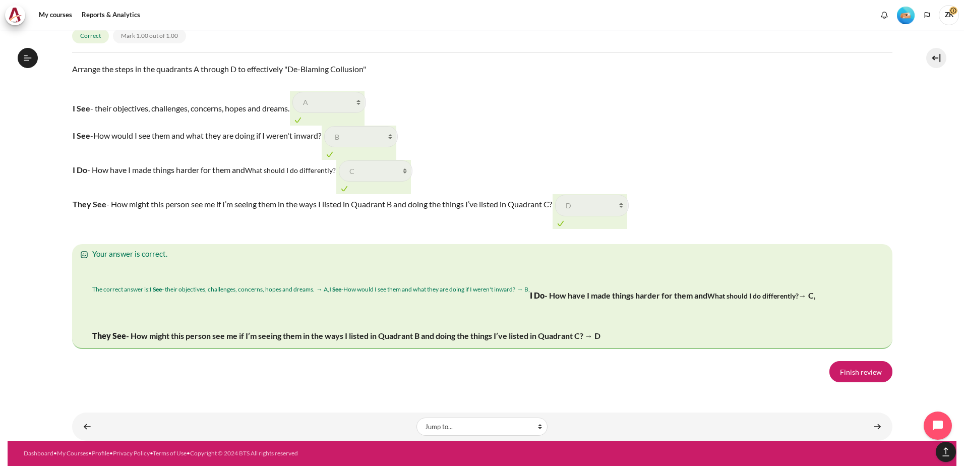
scroll to position [1673, 0]
click at [857, 370] on link "Finish review" at bounding box center [861, 371] width 63 height 21
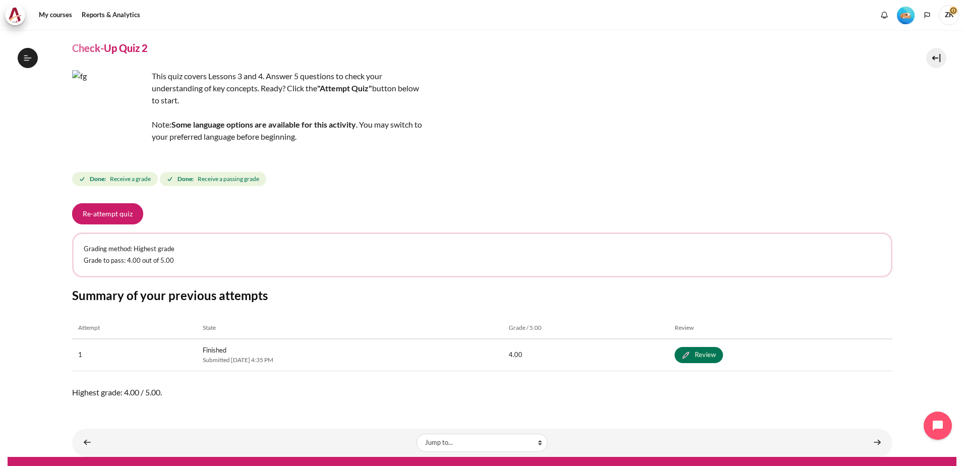
scroll to position [46, 0]
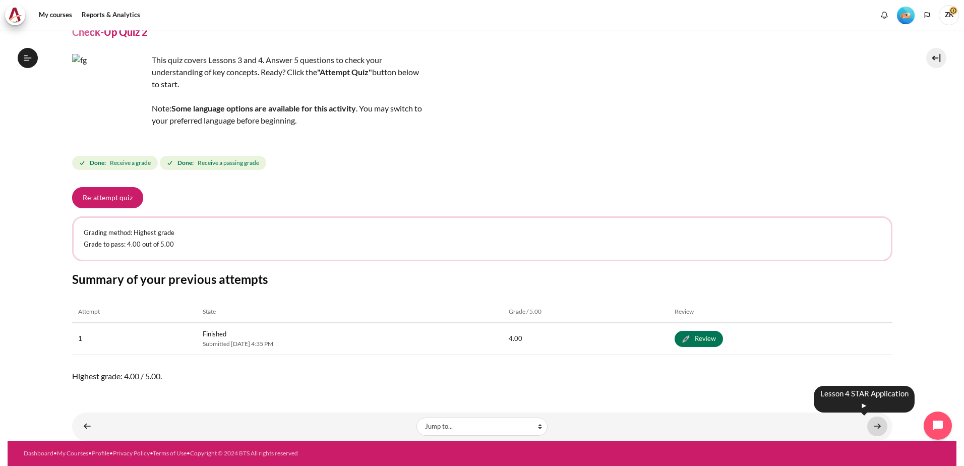
click at [869, 427] on link "Content" at bounding box center [878, 427] width 20 height 20
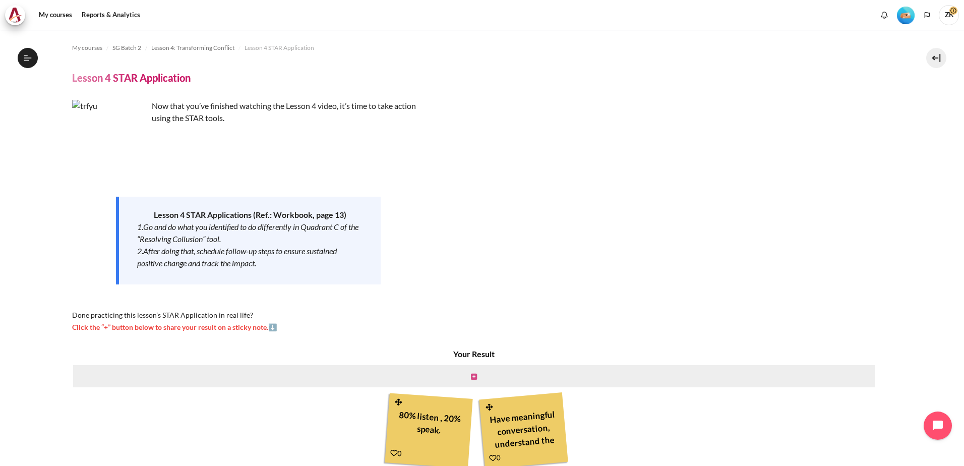
click at [472, 379] on icon "Content" at bounding box center [474, 376] width 6 height 7
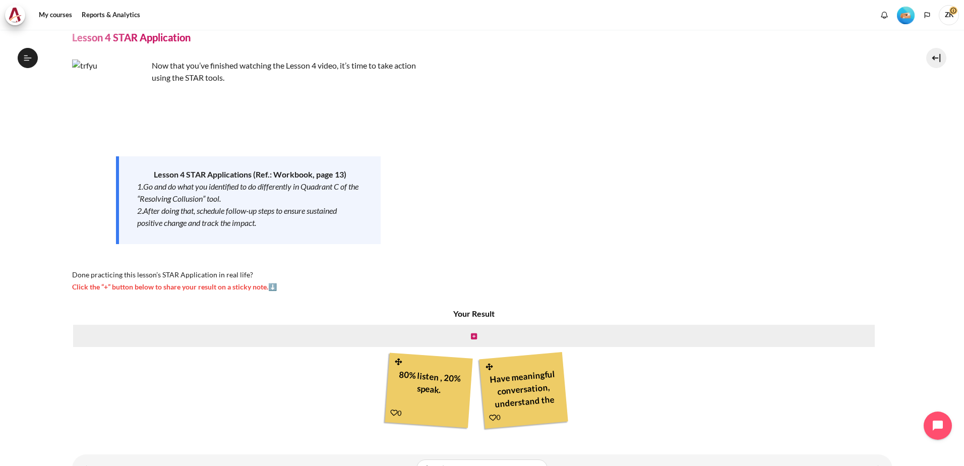
scroll to position [82, 0]
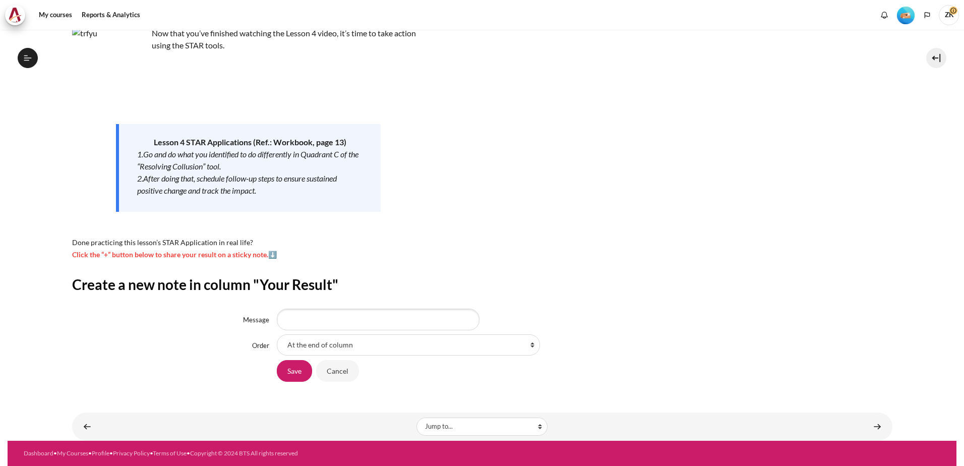
scroll to position [281, 0]
click at [369, 311] on input "Message" at bounding box center [378, 319] width 203 height 21
type input "B"
type input "Openly communicate and get mutual agreements in doing things"
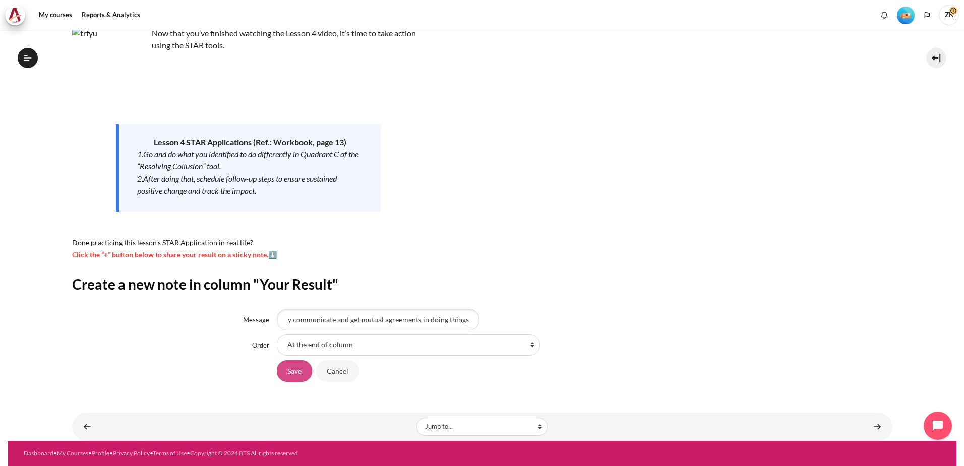
click at [297, 370] on input "Save" at bounding box center [294, 370] width 35 height 21
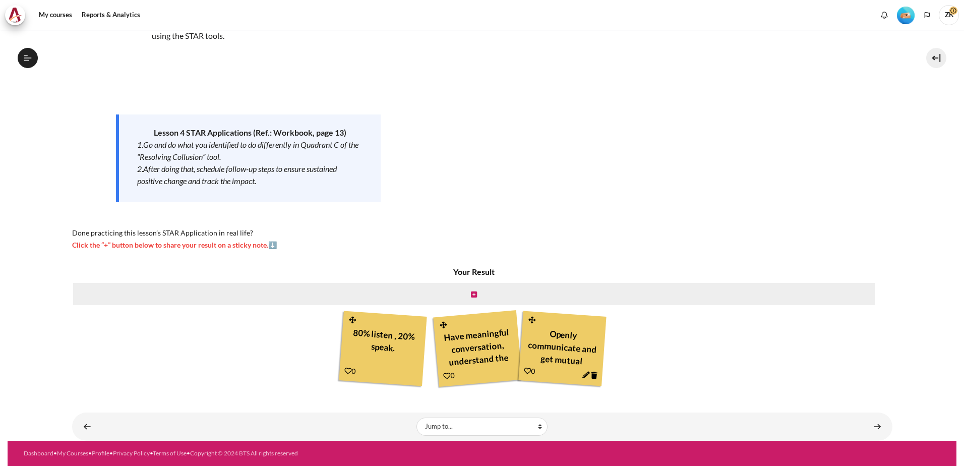
scroll to position [281, 0]
click at [869, 430] on link "Content" at bounding box center [878, 427] width 20 height 20
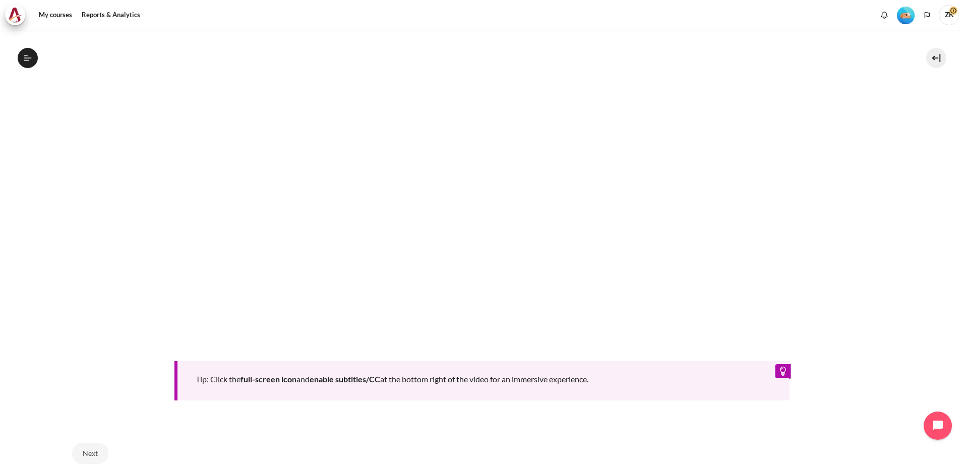
scroll to position [488, 0]
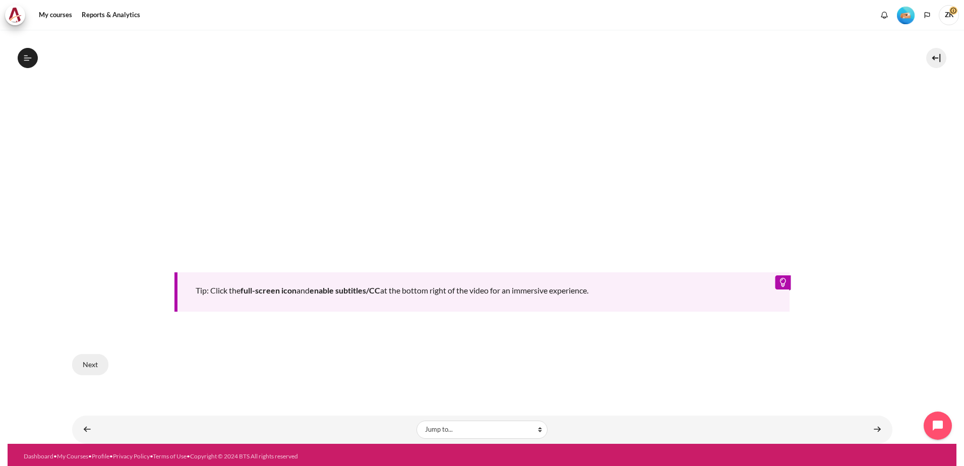
click at [79, 358] on button "Next" at bounding box center [90, 364] width 36 height 21
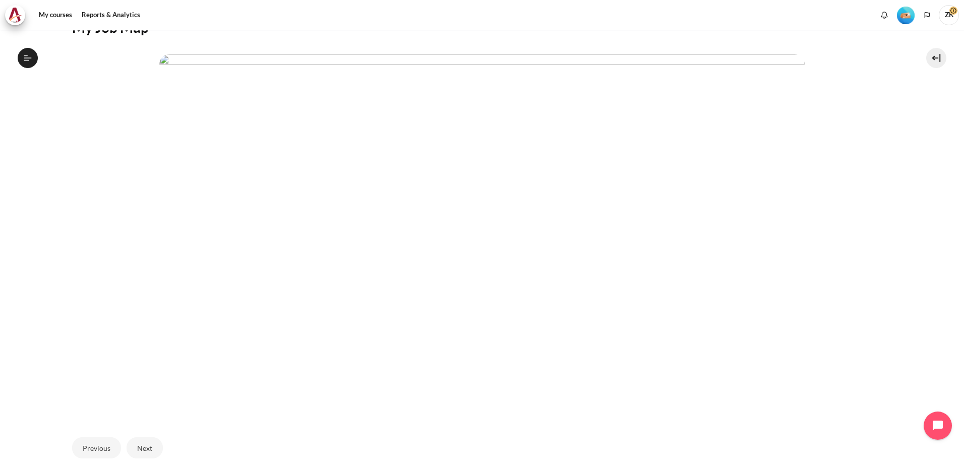
scroll to position [288, 0]
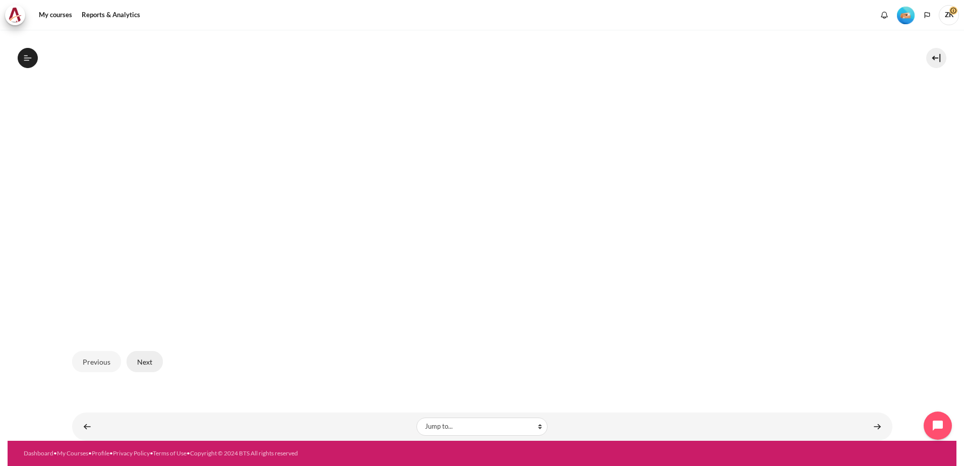
click at [152, 358] on button "Next" at bounding box center [145, 361] width 36 height 21
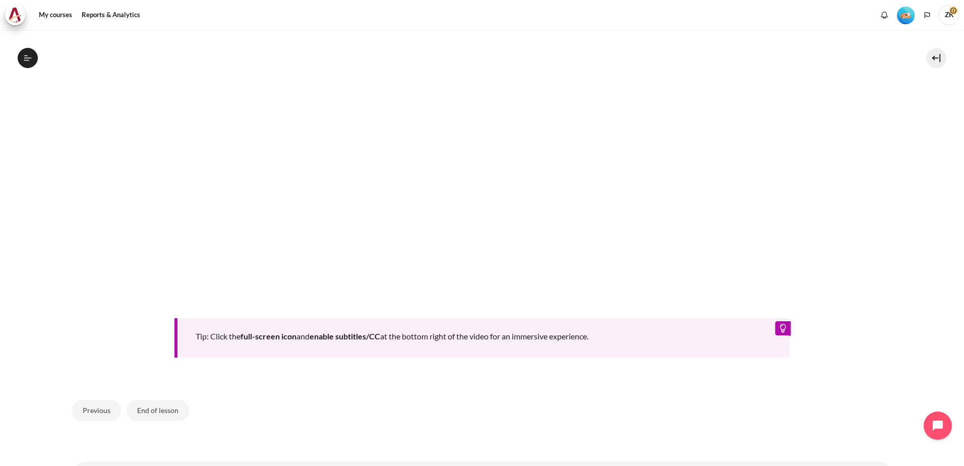
scroll to position [488, 0]
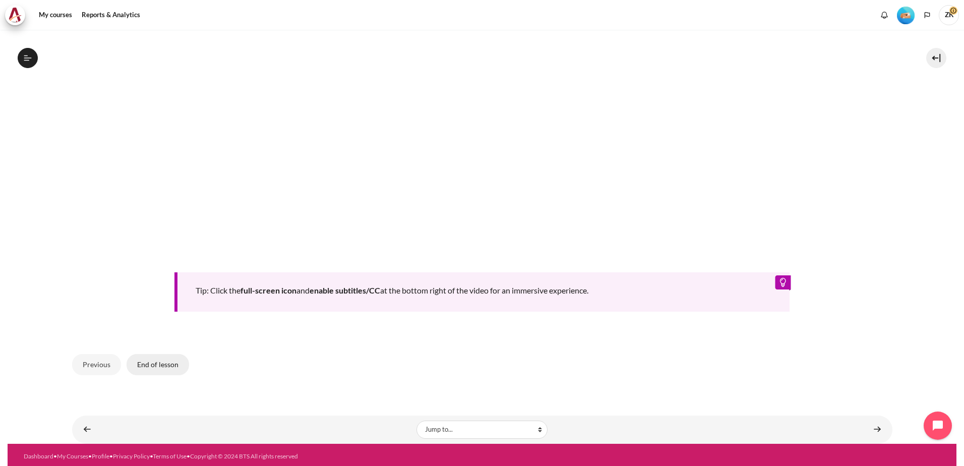
click at [150, 362] on button "End of lesson" at bounding box center [158, 364] width 63 height 21
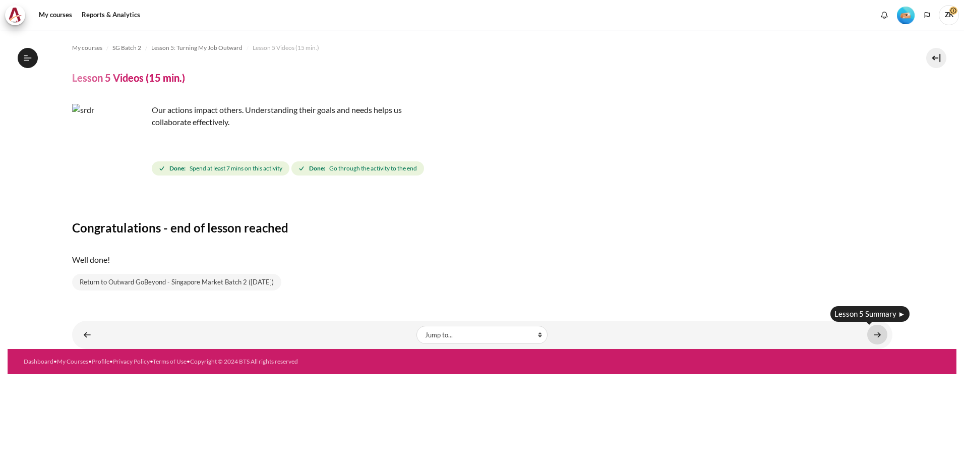
click at [876, 334] on link "Content" at bounding box center [878, 335] width 20 height 20
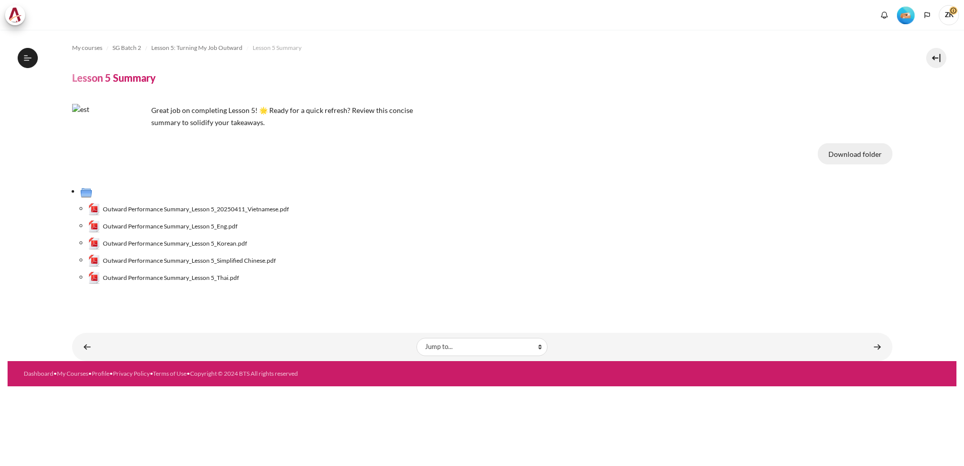
click at [880, 156] on button "Download folder" at bounding box center [855, 153] width 75 height 21
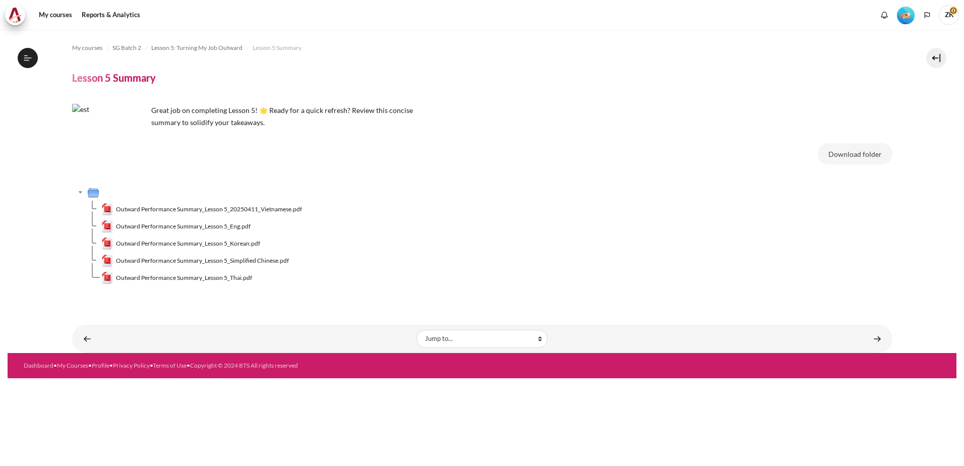
scroll to position [332, 0]
click at [882, 337] on link "Content" at bounding box center [878, 339] width 20 height 20
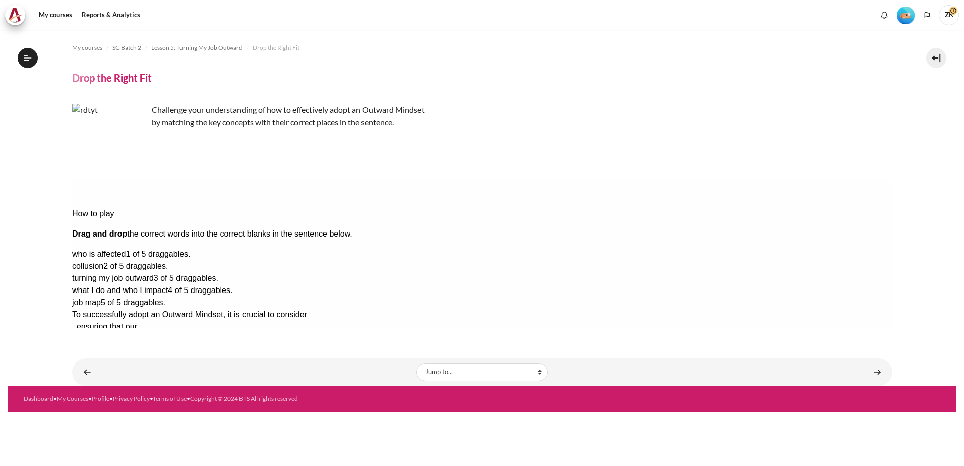
scroll to position [345, 0]
drag, startPoint x: 810, startPoint y: 225, endPoint x: 338, endPoint y: 223, distance: 471.6
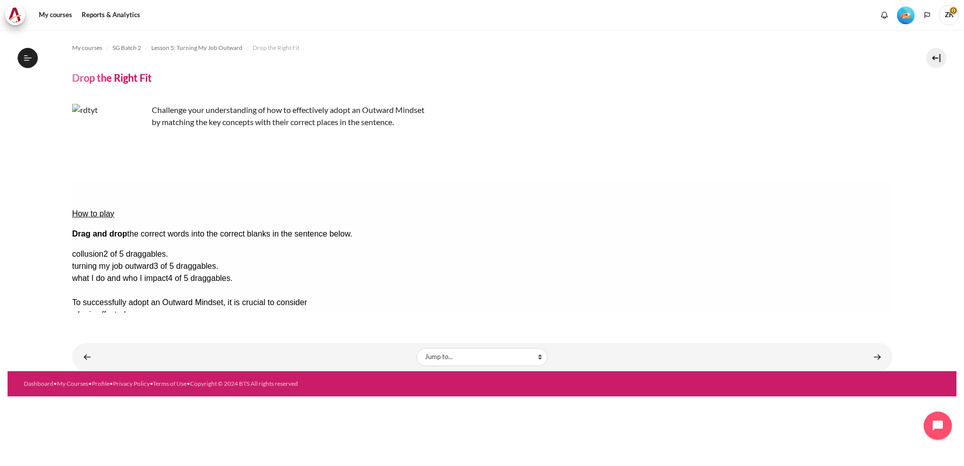
drag, startPoint x: 864, startPoint y: 273, endPoint x: 550, endPoint y: 229, distance: 317.8
drag, startPoint x: 843, startPoint y: 237, endPoint x: 515, endPoint y: 222, distance: 327.7
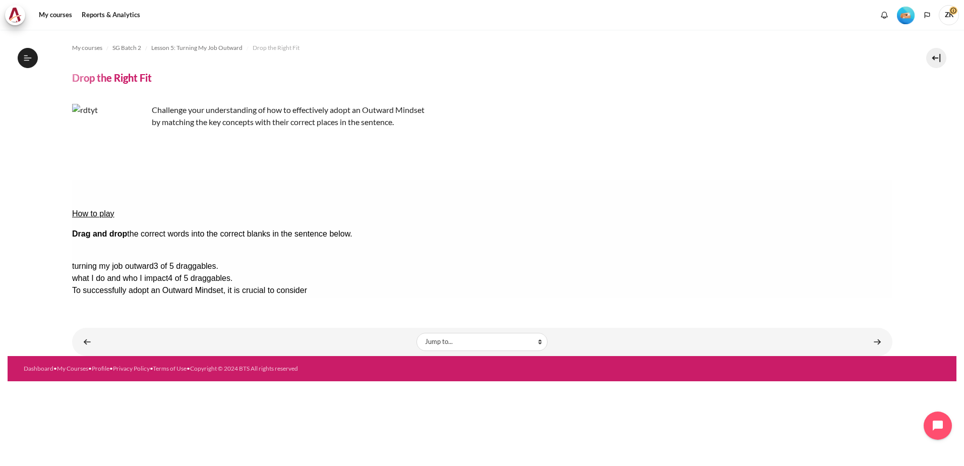
drag, startPoint x: 857, startPoint y: 224, endPoint x: 185, endPoint y: 236, distance: 672.9
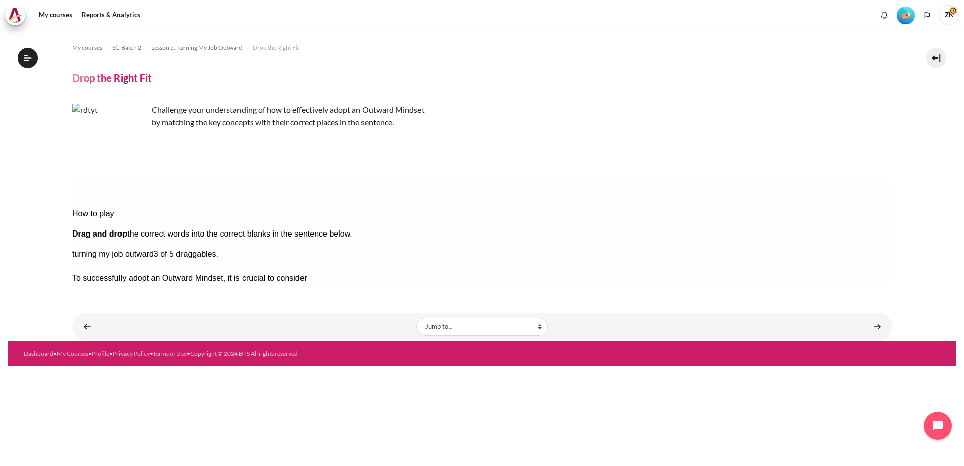
drag, startPoint x: 871, startPoint y: 242, endPoint x: 403, endPoint y: 278, distance: 469.4
drag, startPoint x: 809, startPoint y: 242, endPoint x: 824, endPoint y: 259, distance: 22.9
drag, startPoint x: 831, startPoint y: 239, endPoint x: 350, endPoint y: 240, distance: 480.7
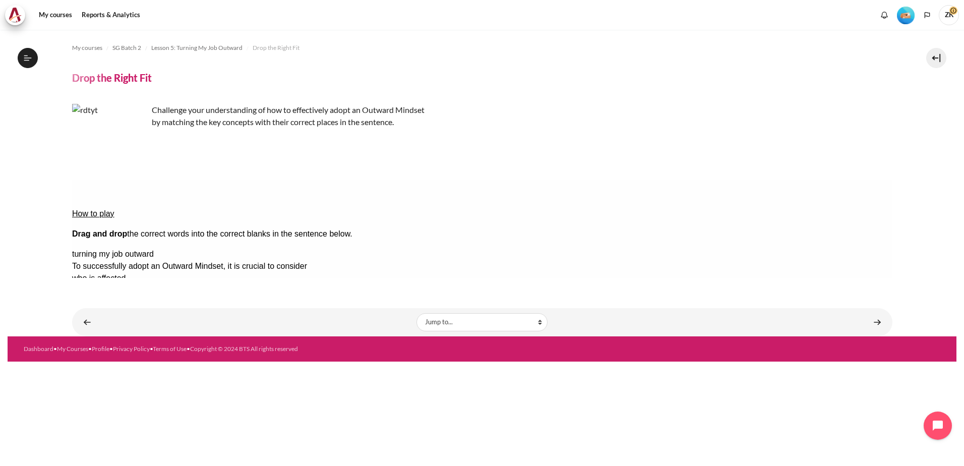
click at [481, 369] on div "Check Check the answers. The responses will be marked as correct, incorrect, or…" at bounding box center [482, 375] width 821 height 12
drag, startPoint x: 870, startPoint y: 220, endPoint x: 852, endPoint y: 257, distance: 41.5
drag, startPoint x: 97, startPoint y: 234, endPoint x: 868, endPoint y: 253, distance: 770.4
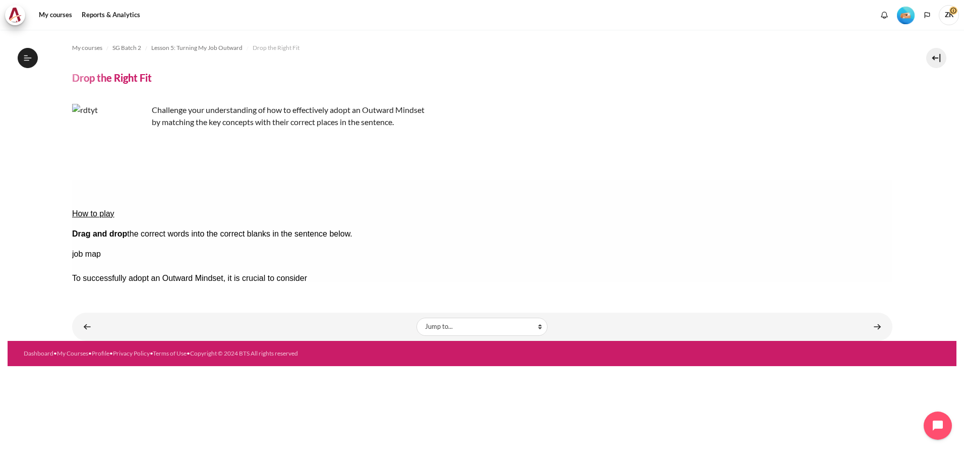
drag, startPoint x: 862, startPoint y: 240, endPoint x: 131, endPoint y: 238, distance: 731.8
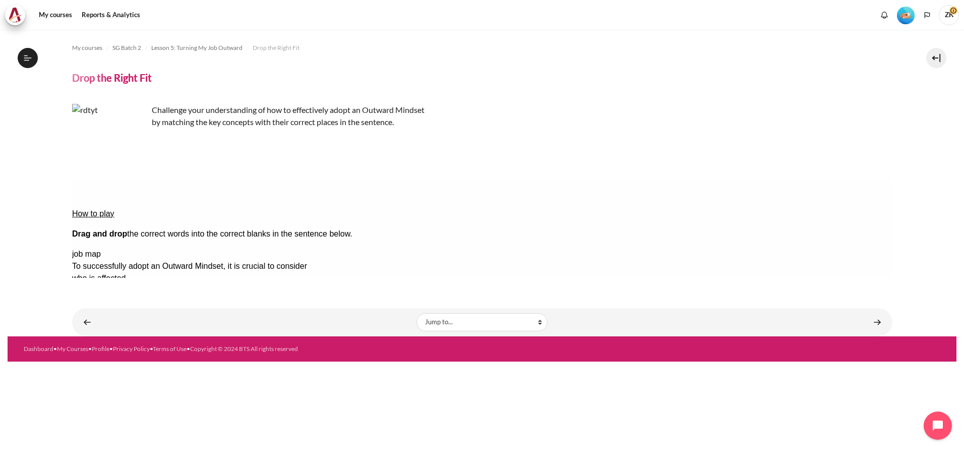
click at [99, 370] on button "Check Check the answers. The responses will be marked as correct, incorrect, or…" at bounding box center [85, 375] width 27 height 11
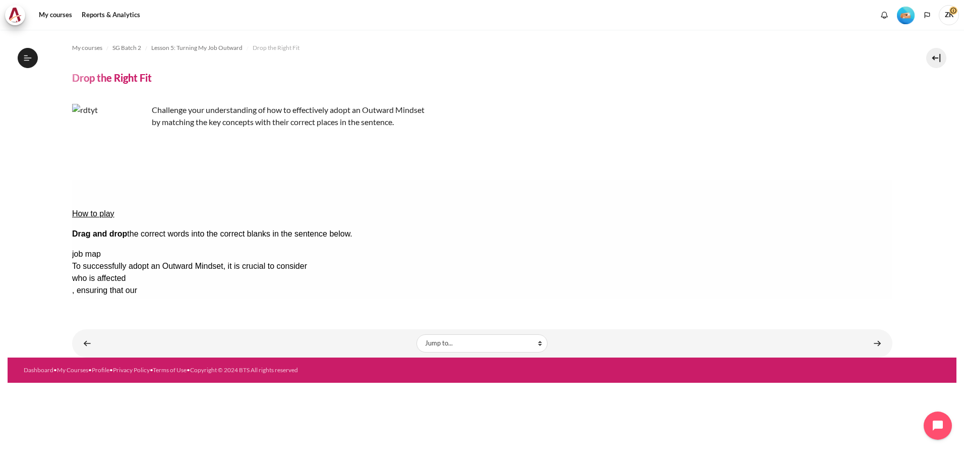
click at [152, 272] on div "who is affected" at bounding box center [112, 278] width 80 height 12
click at [146, 401] on button "Retry Retry the task. Reset all responses and start the task over again." at bounding box center [134, 406] width 24 height 11
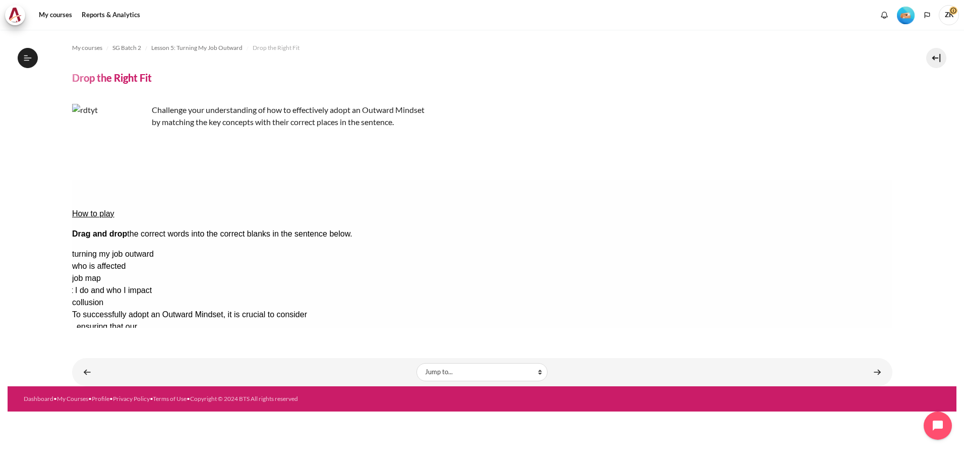
drag, startPoint x: 829, startPoint y: 269, endPoint x: 813, endPoint y: 269, distance: 16.7
drag, startPoint x: 850, startPoint y: 239, endPoint x: 168, endPoint y: 237, distance: 681.4
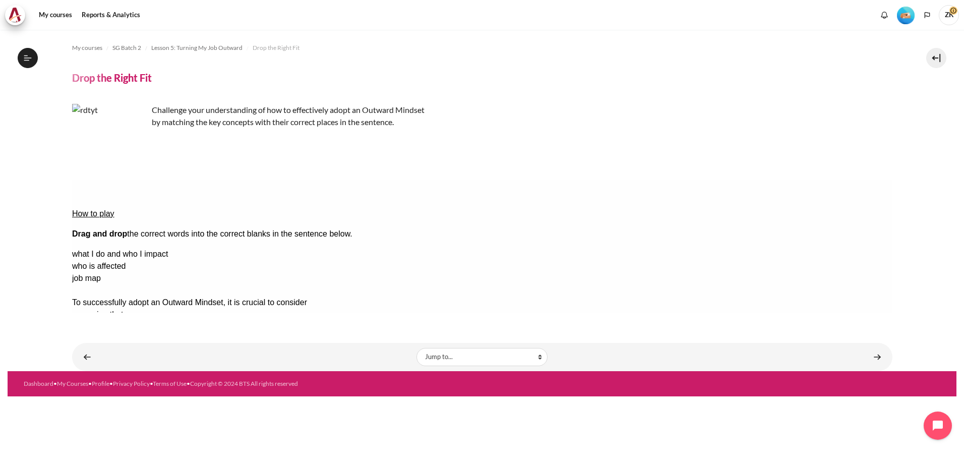
drag, startPoint x: 856, startPoint y: 266, endPoint x: 375, endPoint y: 217, distance: 484.2
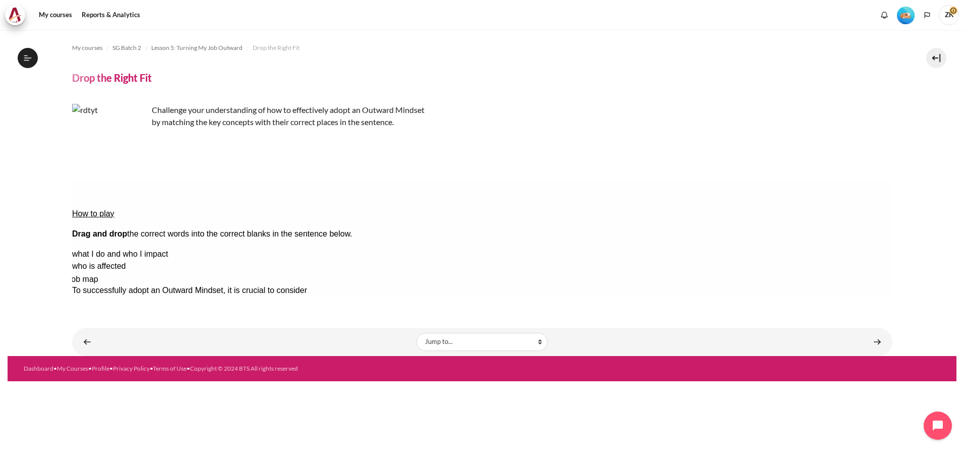
drag, startPoint x: 818, startPoint y: 253, endPoint x: 815, endPoint y: 270, distance: 17.9
drag, startPoint x: 826, startPoint y: 255, endPoint x: 351, endPoint y: 236, distance: 475.5
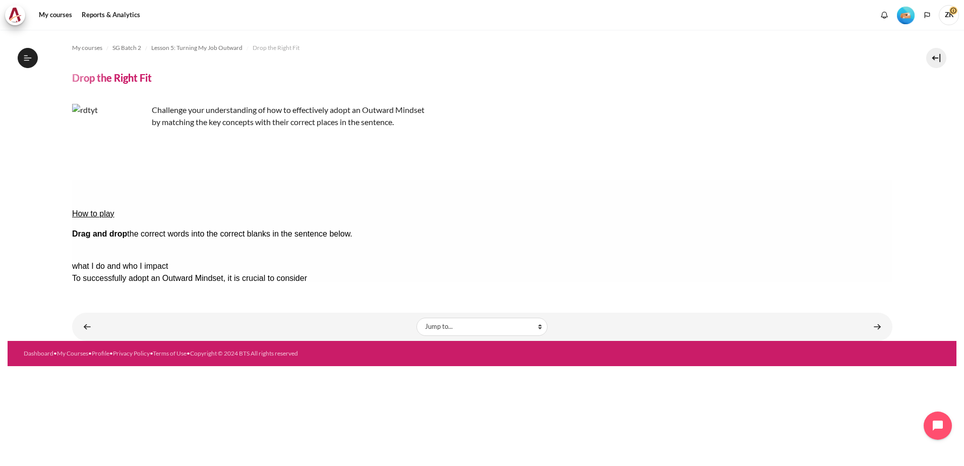
drag, startPoint x: 844, startPoint y: 225, endPoint x: 545, endPoint y: 217, distance: 298.7
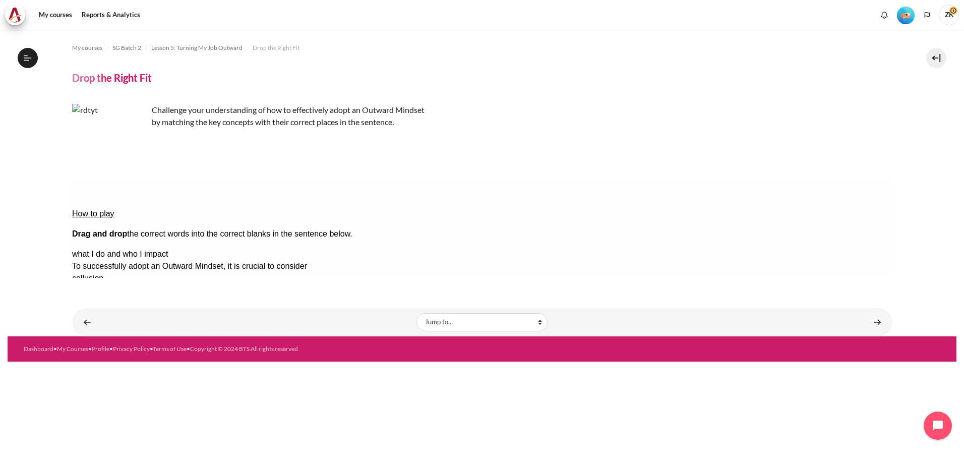
click at [98, 370] on button "Check Check the answers. The responses will be marked as correct, incorrect, or…" at bounding box center [85, 375] width 27 height 11
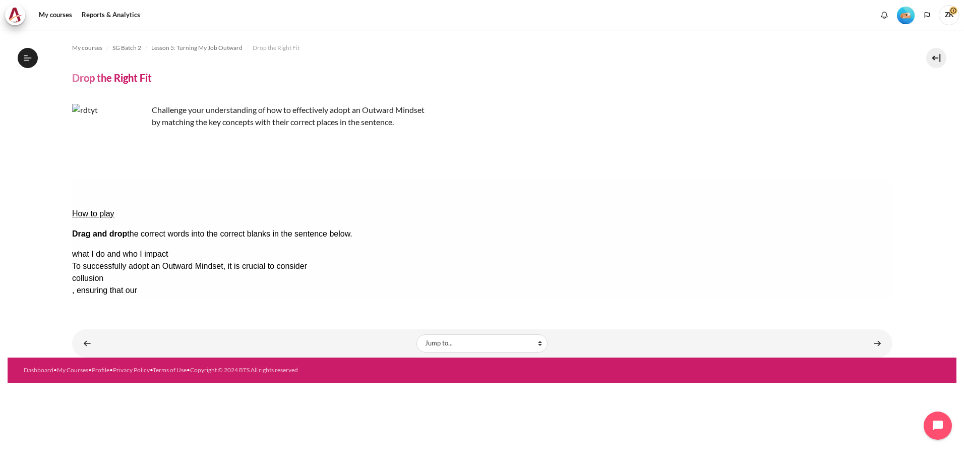
click at [146, 401] on button "Retry Retry the task. Reset all responses and start the task over again." at bounding box center [134, 406] width 24 height 11
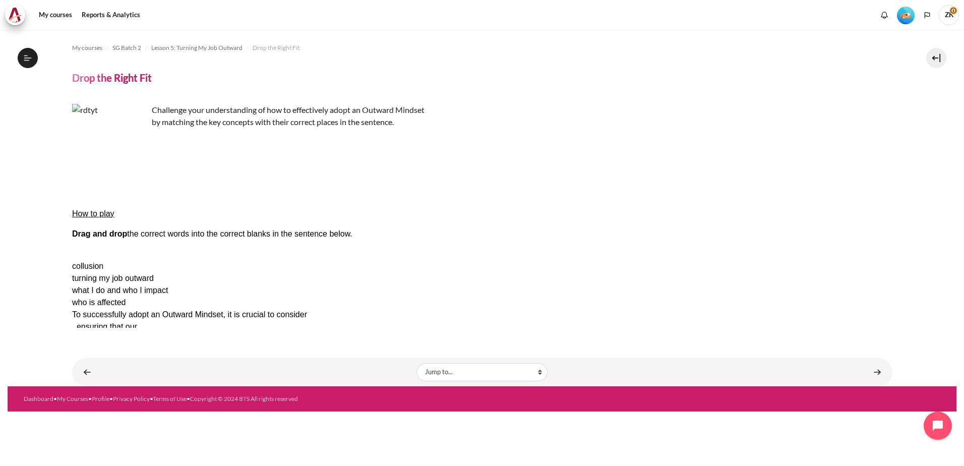
drag, startPoint x: 822, startPoint y: 221, endPoint x: 504, endPoint y: 217, distance: 317.3
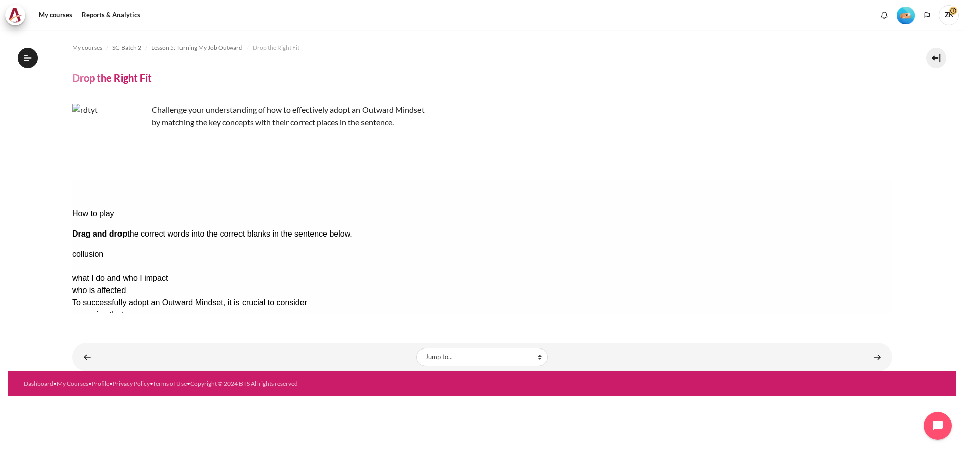
drag, startPoint x: 867, startPoint y: 240, endPoint x: 181, endPoint y: 238, distance: 686.5
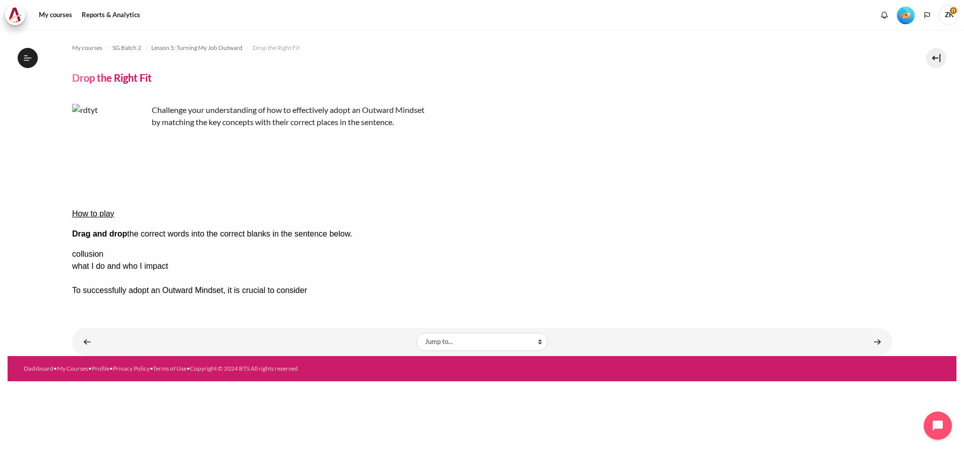
drag, startPoint x: 835, startPoint y: 257, endPoint x: 363, endPoint y: 244, distance: 472.8
drag, startPoint x: 813, startPoint y: 223, endPoint x: 340, endPoint y: 235, distance: 473.3
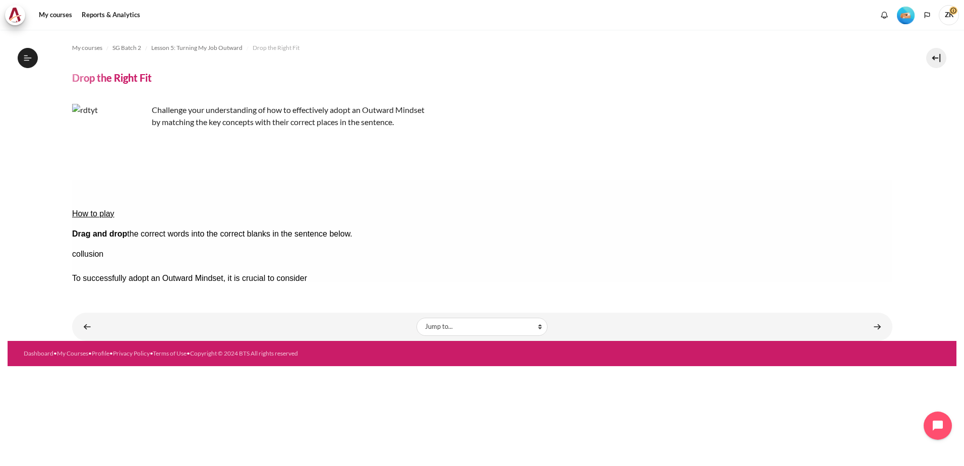
drag, startPoint x: 866, startPoint y: 238, endPoint x: 381, endPoint y: 221, distance: 484.5
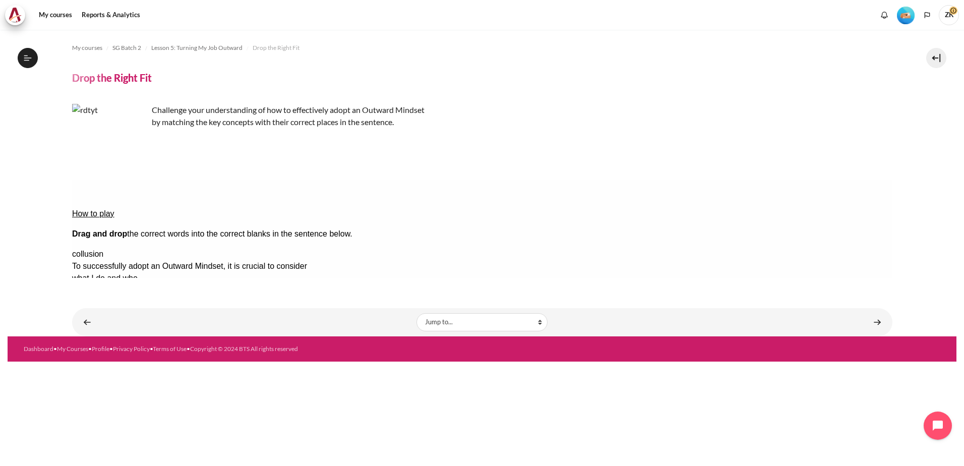
click at [99, 370] on button "Check Check the answers. The responses will be marked as correct, incorrect, or…" at bounding box center [85, 375] width 27 height 11
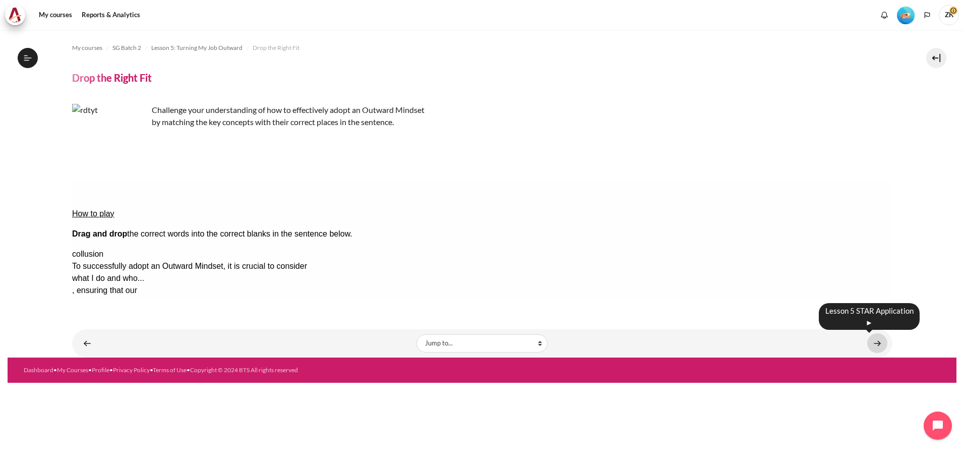
click at [872, 339] on link "Content" at bounding box center [878, 343] width 20 height 20
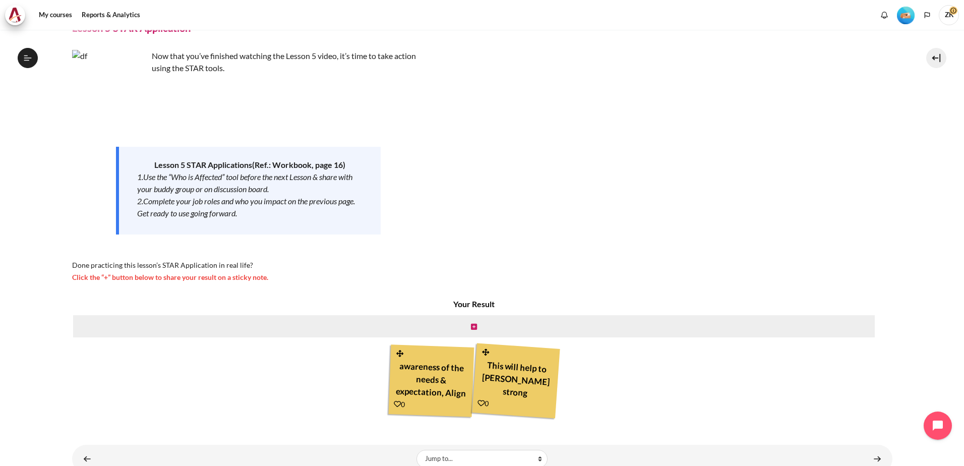
scroll to position [359, 0]
click at [472, 325] on icon "Content" at bounding box center [474, 326] width 6 height 7
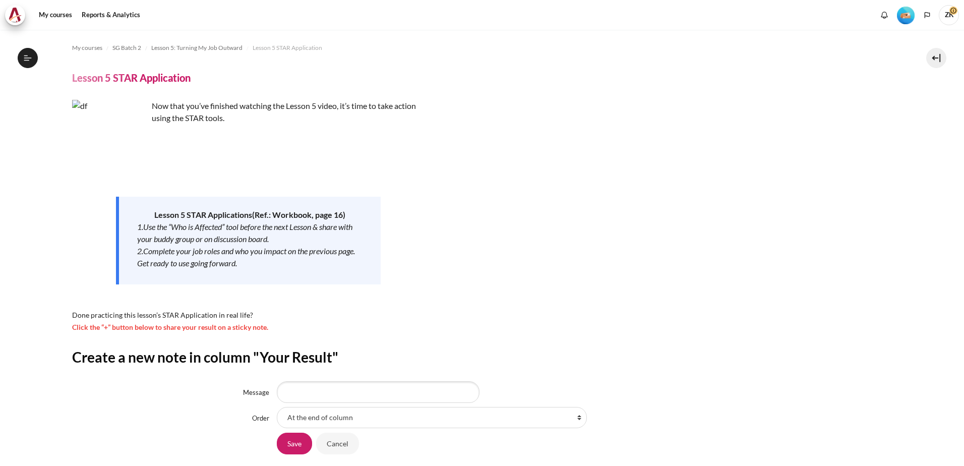
scroll to position [359, 0]
type input "H"
type input "T"
type input "A"
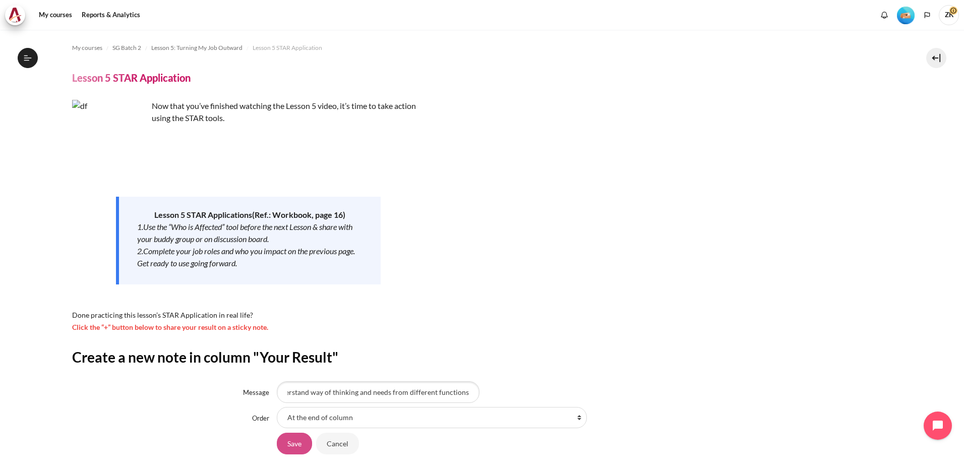
type input "Understand way of thinking and needs from different functions"
click at [294, 450] on input "Save" at bounding box center [294, 443] width 35 height 21
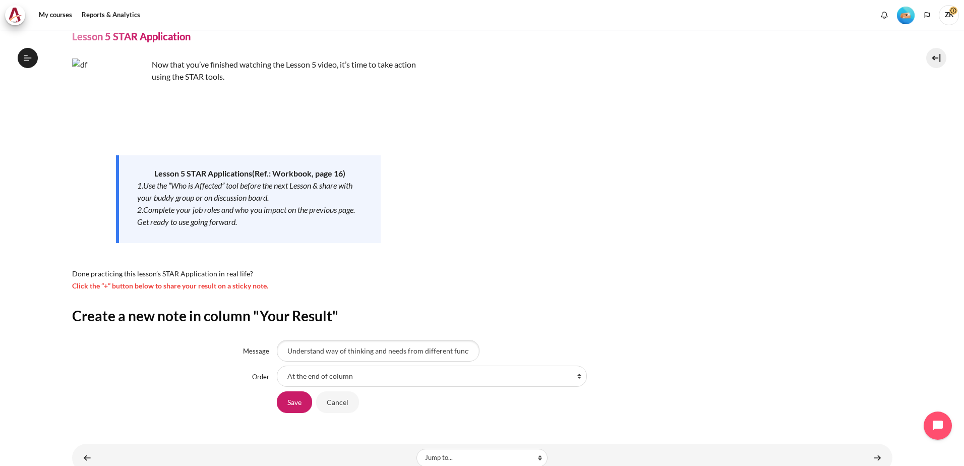
scroll to position [73, 0]
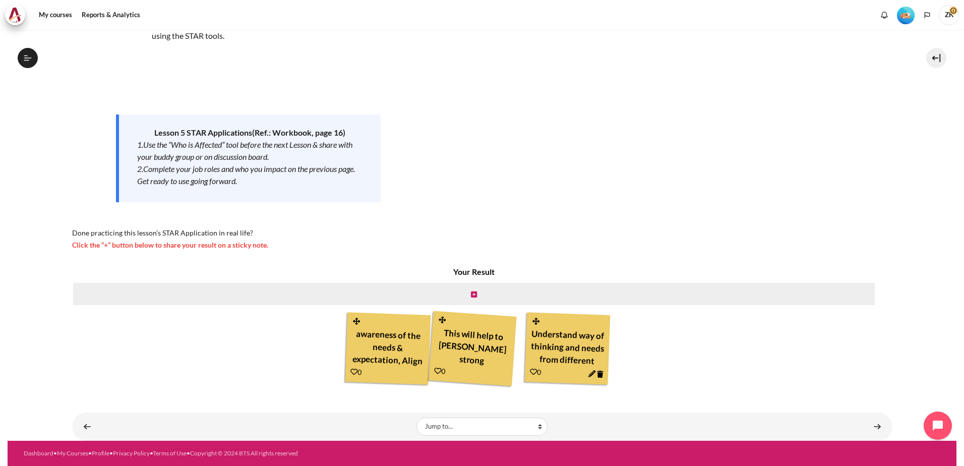
scroll to position [359, 0]
click at [875, 430] on link "Content" at bounding box center [878, 427] width 20 height 20
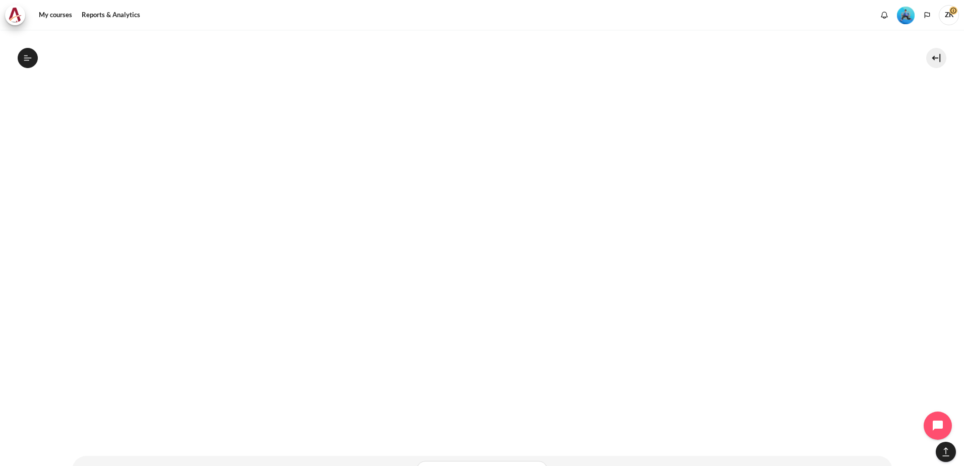
scroll to position [740, 0]
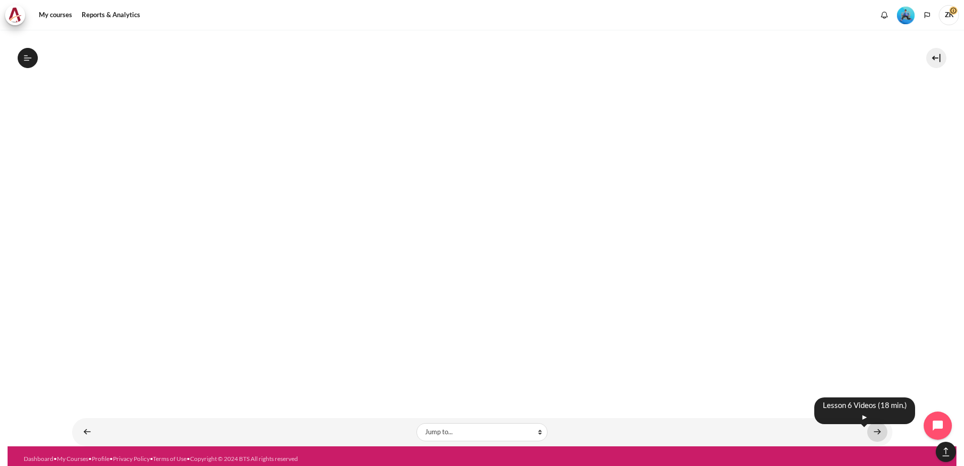
click at [872, 426] on link "Content" at bounding box center [878, 432] width 20 height 20
